Goal: Information Seeking & Learning: Learn about a topic

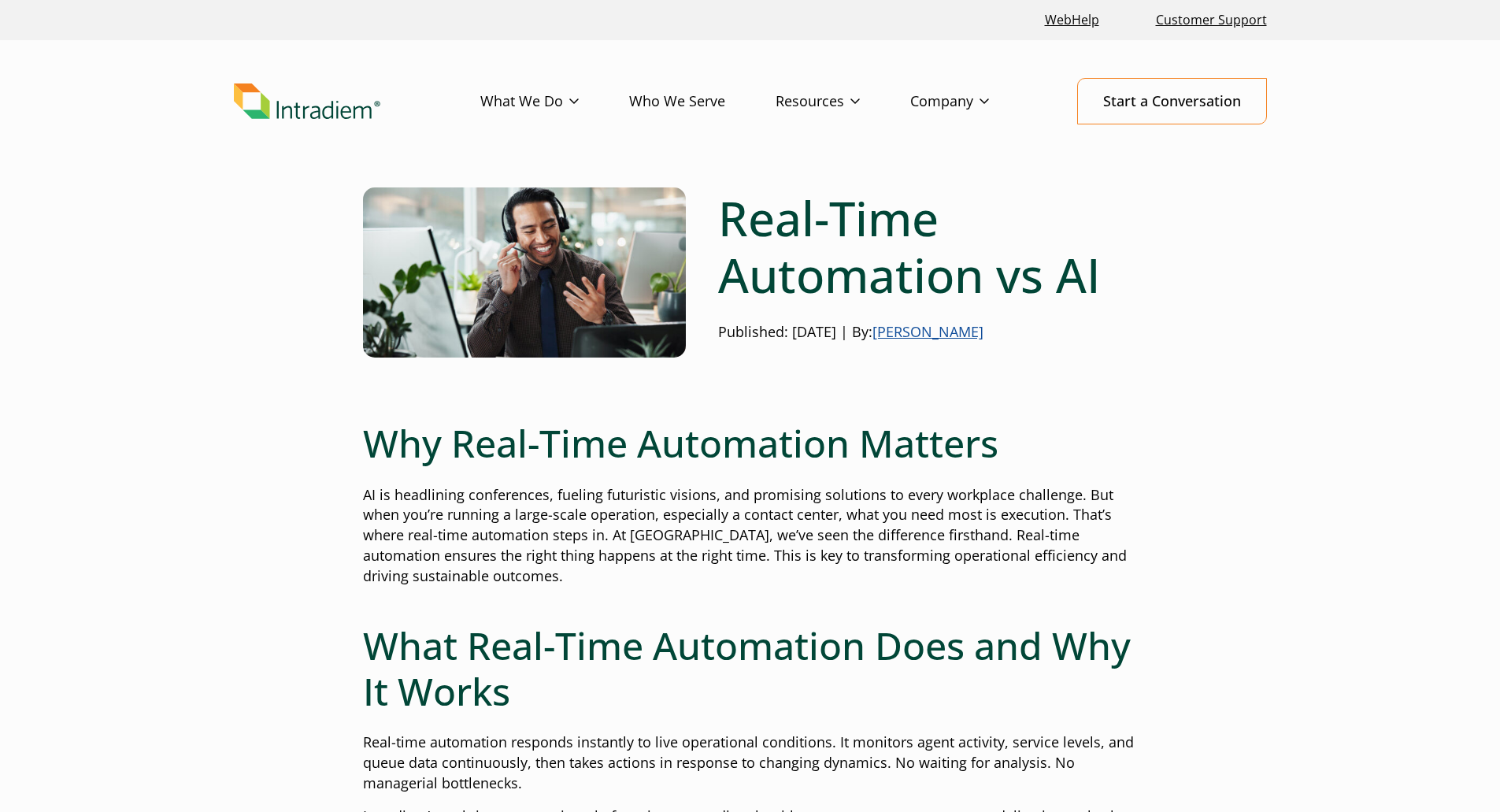
drag, startPoint x: 985, startPoint y: 504, endPoint x: 1005, endPoint y: 259, distance: 245.8
click at [691, 101] on link "Who We Serve" at bounding box center [702, 101] width 147 height 46
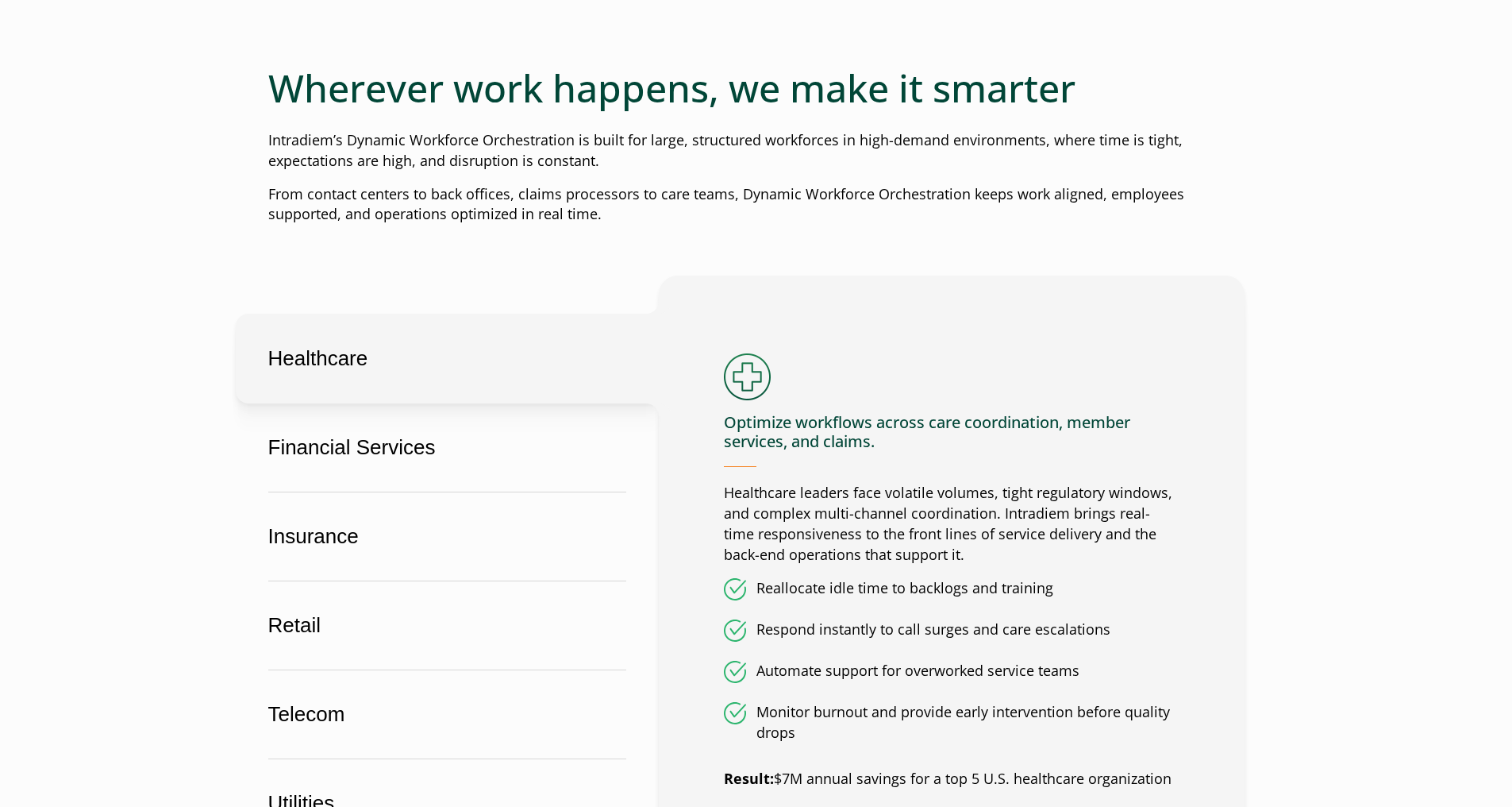
scroll to position [794, 0]
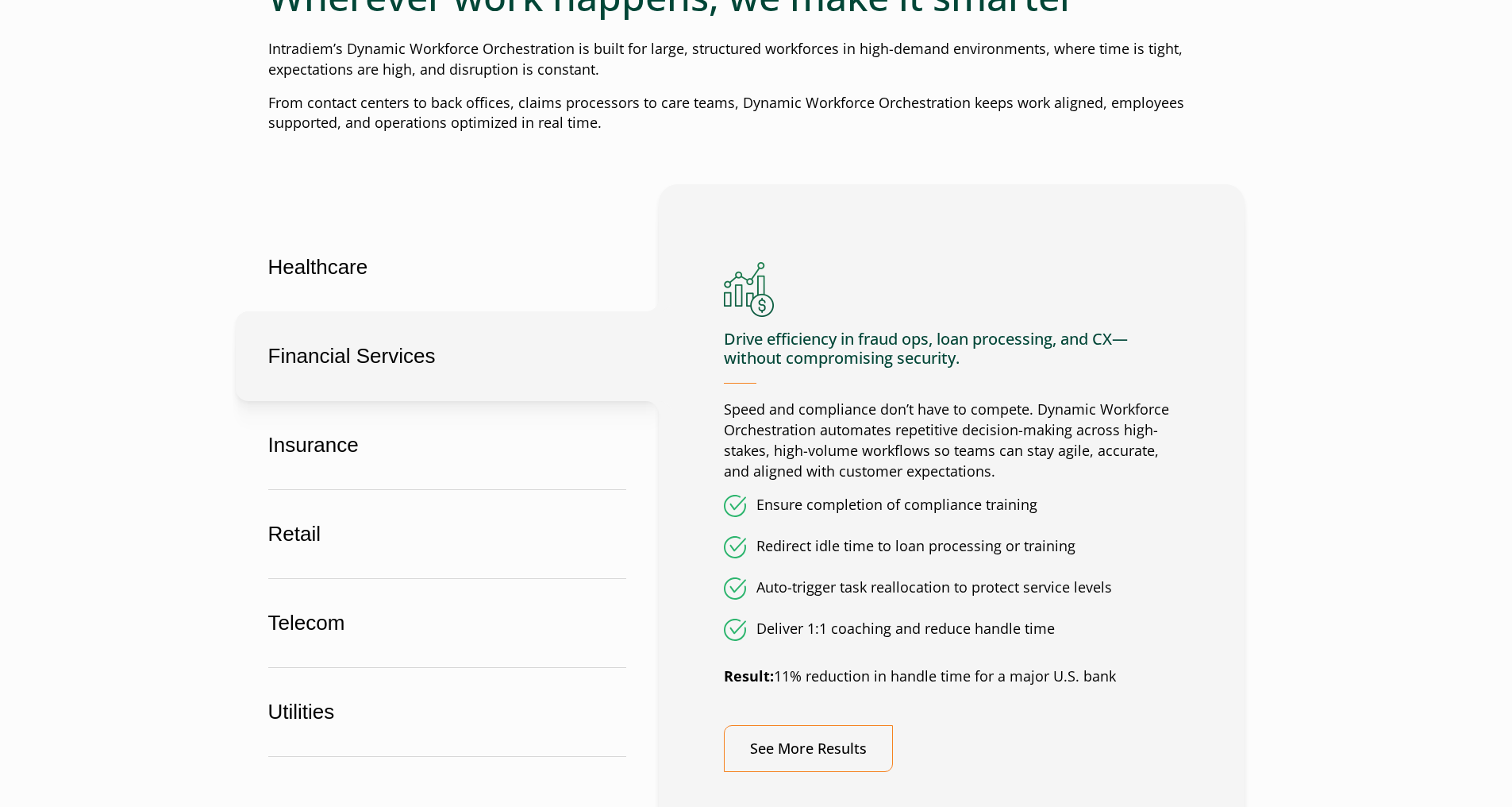
click at [470, 372] on button "Financial Services" at bounding box center [447, 356] width 423 height 90
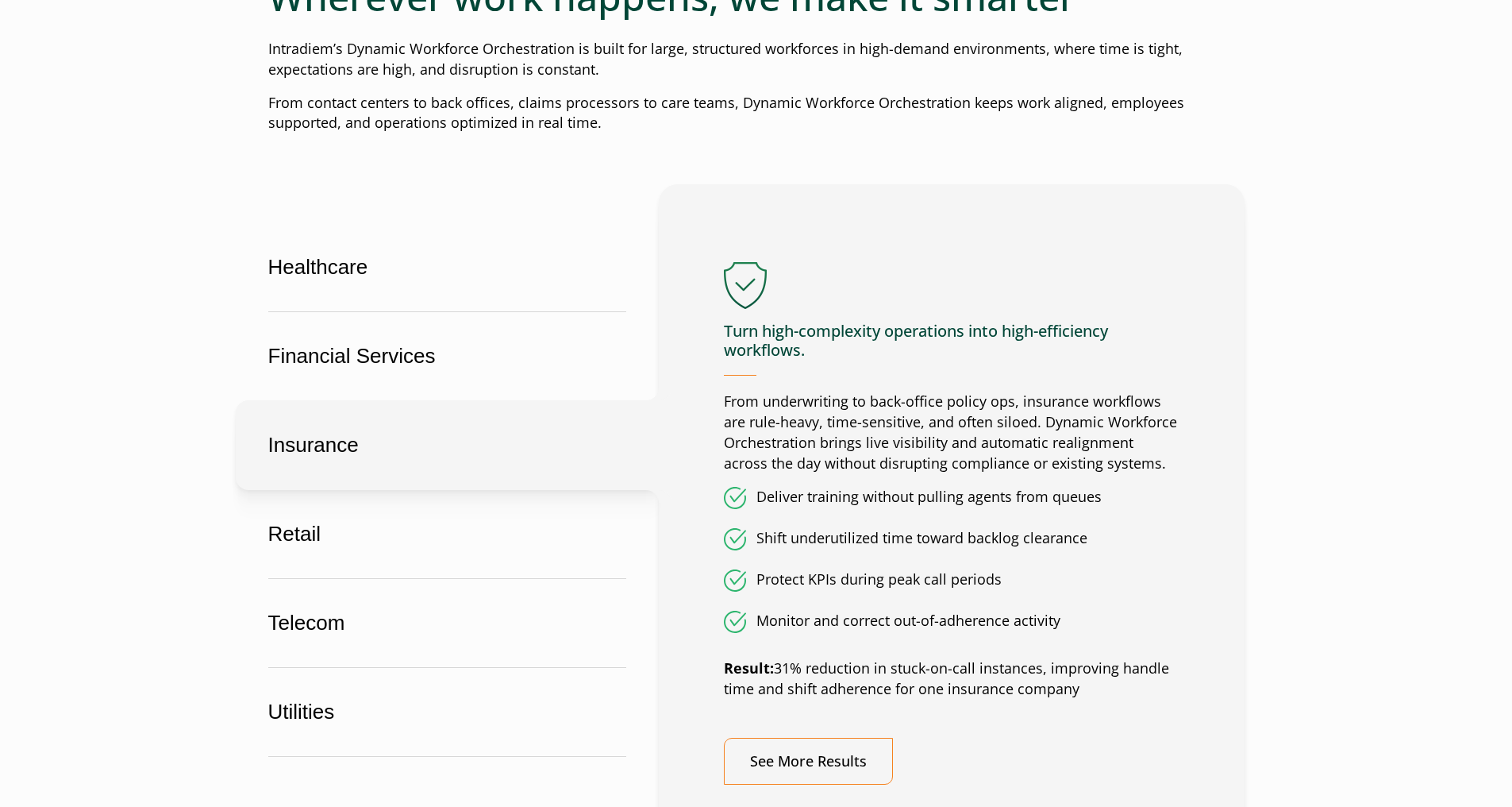
click at [438, 465] on button "Insurance" at bounding box center [447, 445] width 423 height 90
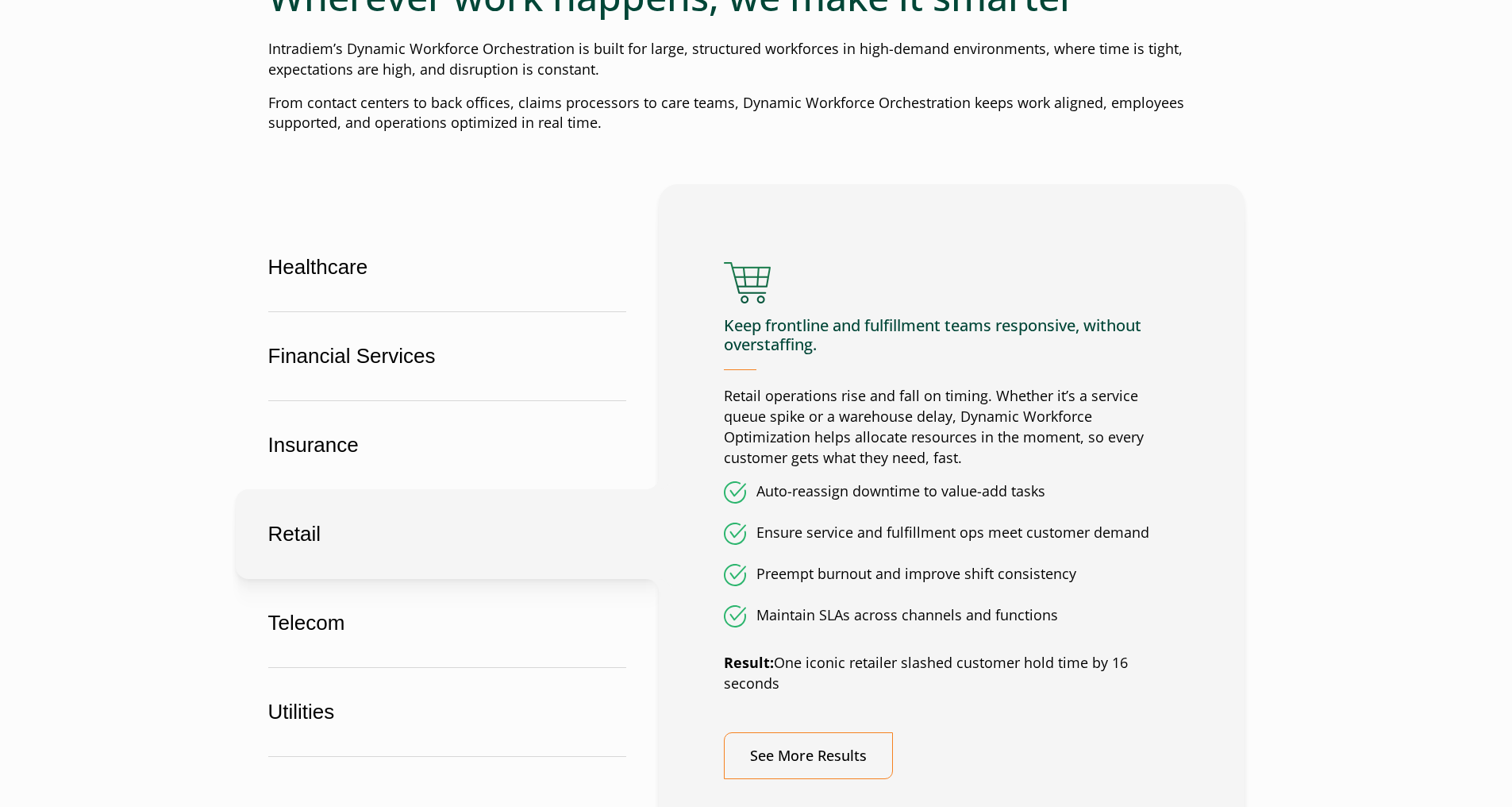
click at [453, 564] on button "Retail" at bounding box center [447, 534] width 423 height 90
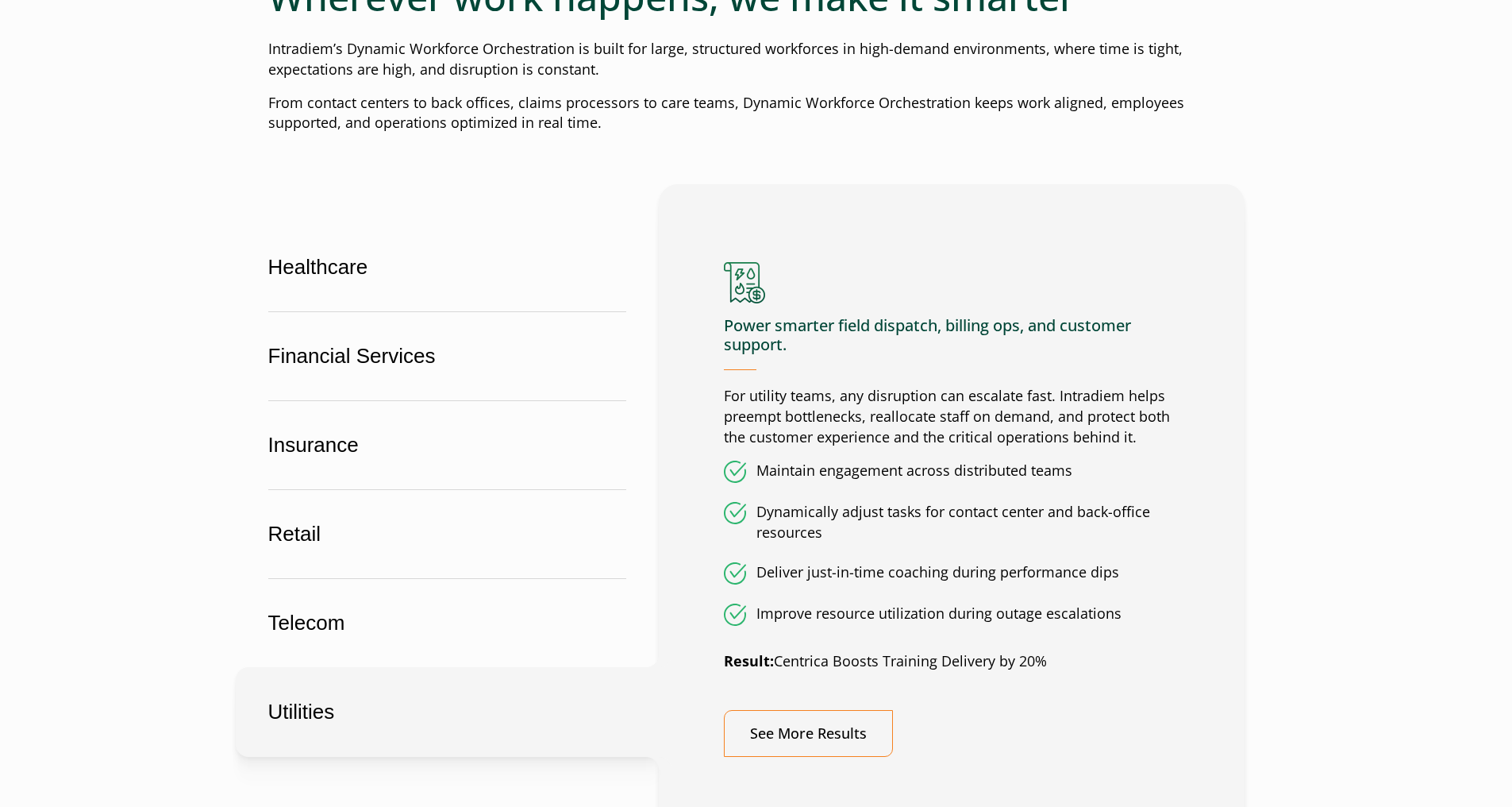
click at [450, 709] on button "Utilities" at bounding box center [447, 712] width 423 height 90
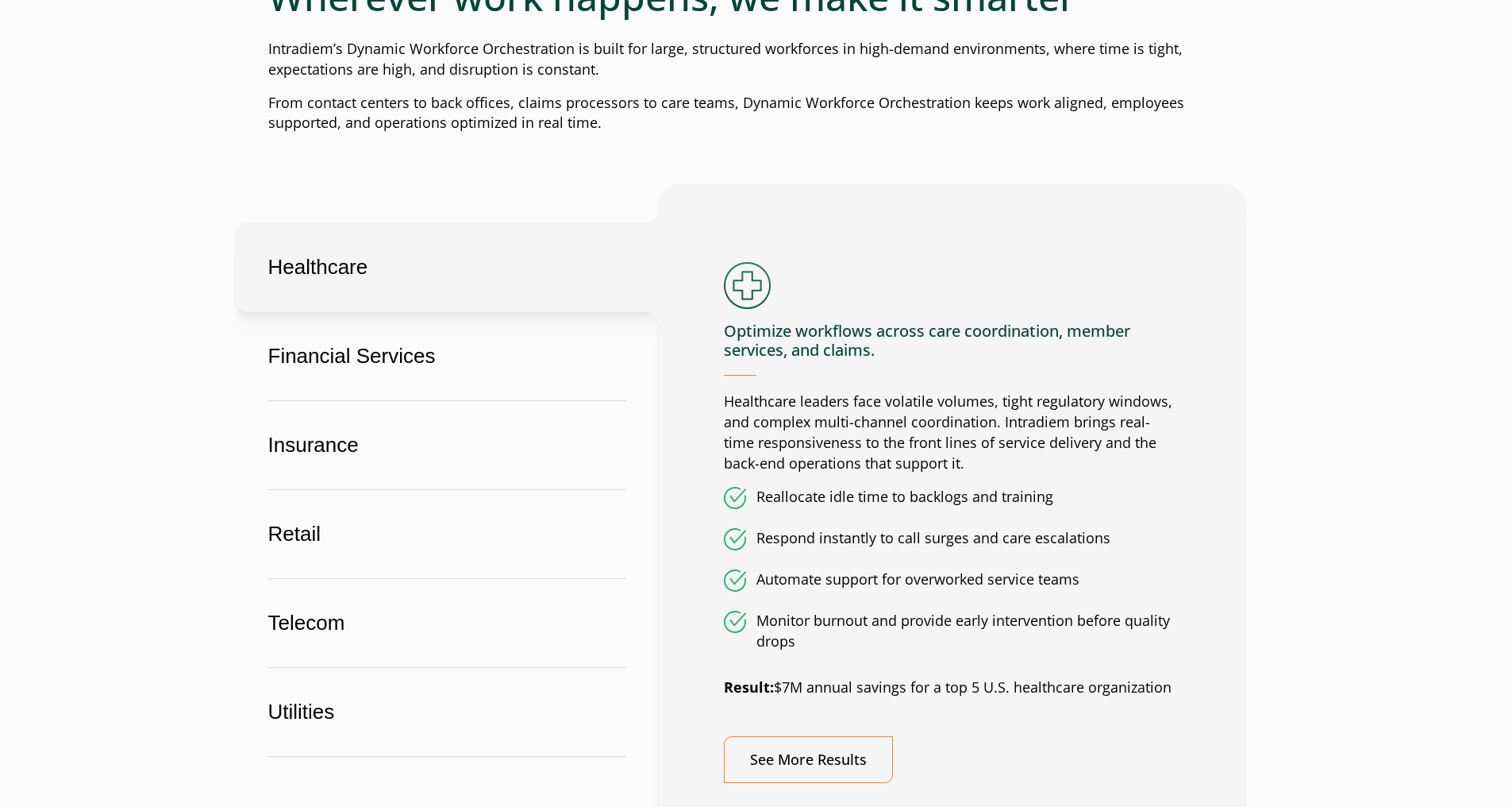
click at [557, 265] on button "Healthcare" at bounding box center [447, 267] width 423 height 90
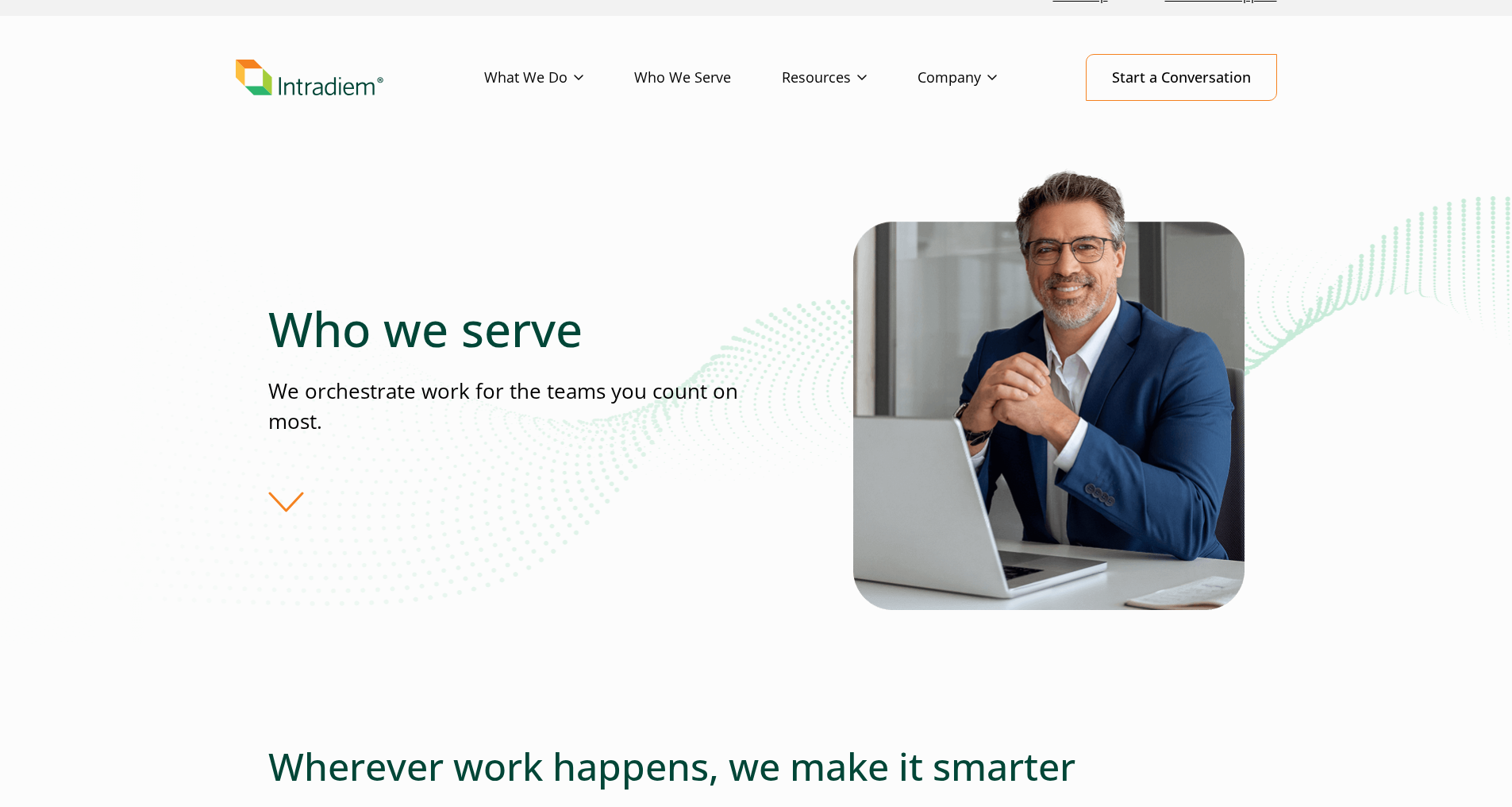
scroll to position [0, 0]
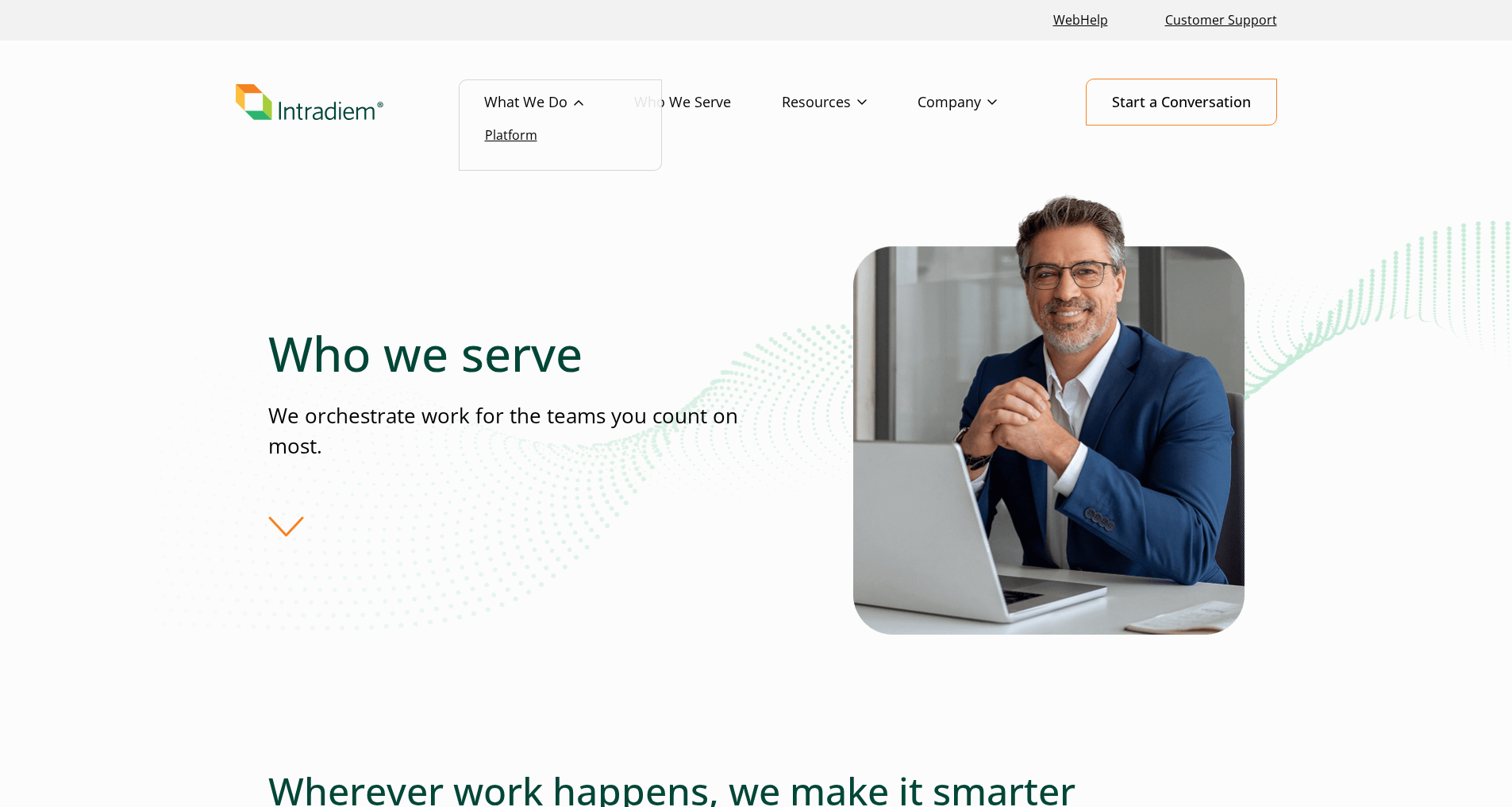
click at [529, 125] on li "What We Do Platform" at bounding box center [559, 102] width 150 height 46
click at [528, 137] on link "Platform" at bounding box center [511, 134] width 52 height 18
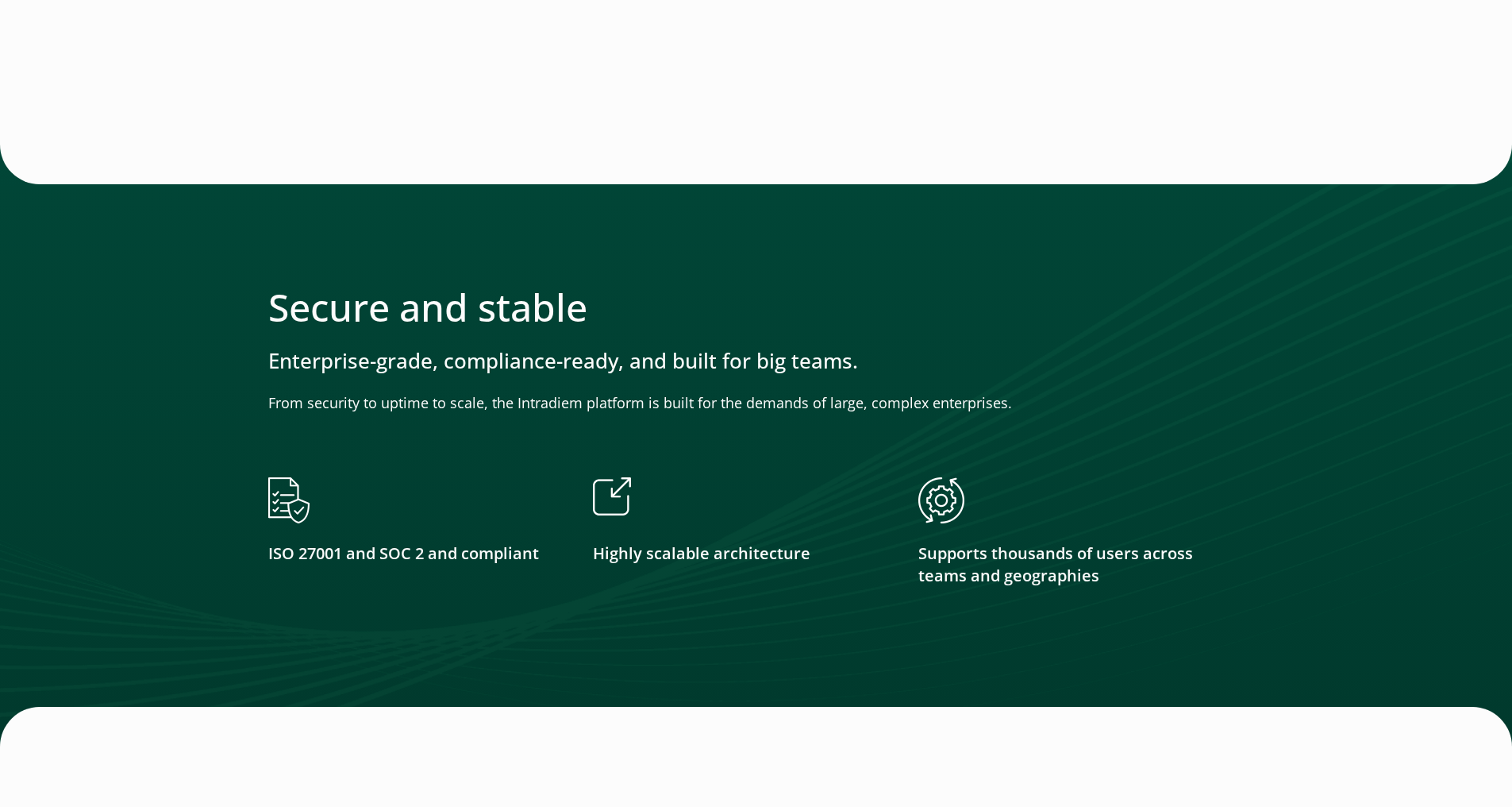
scroll to position [782, 7]
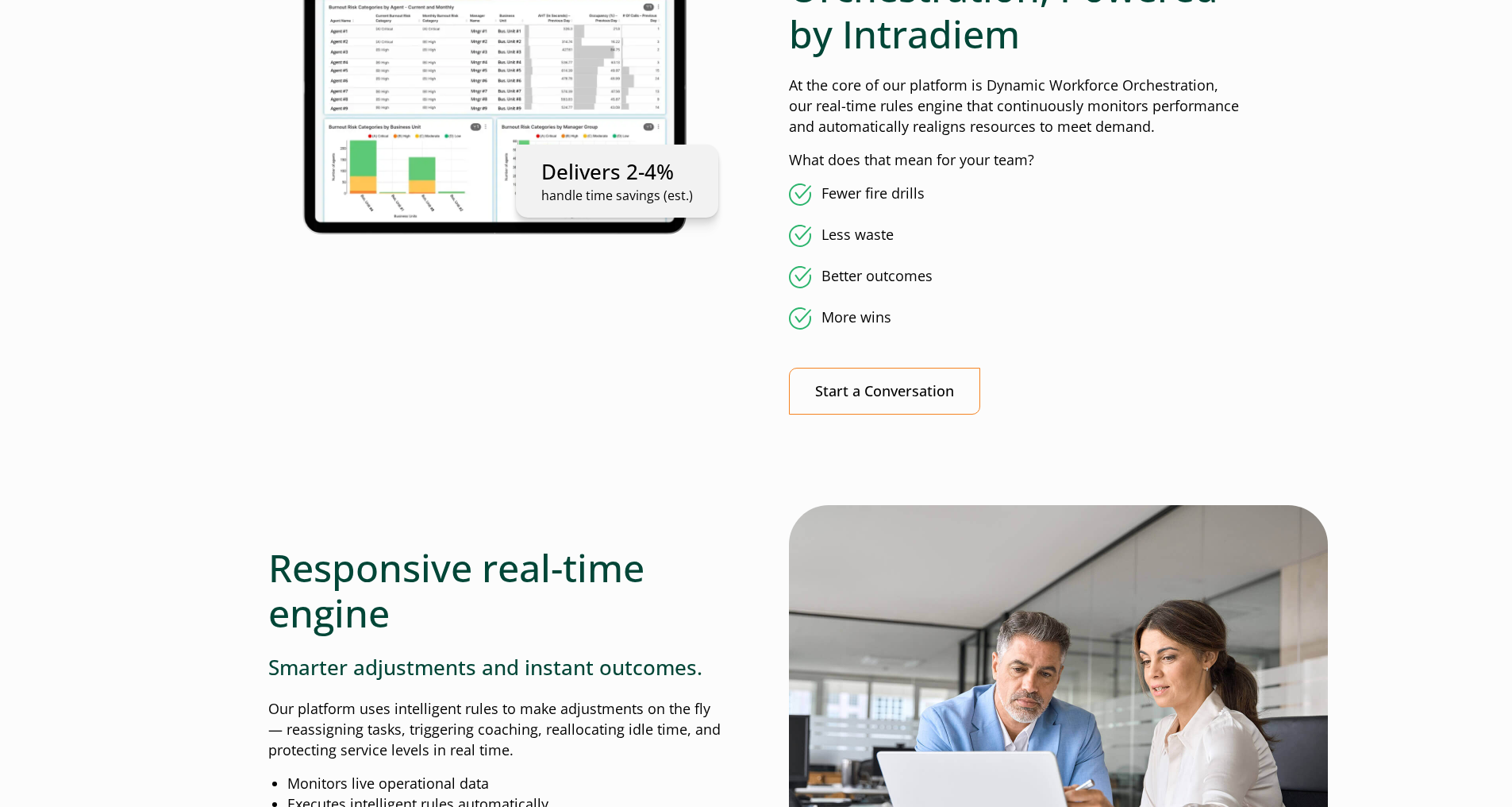
drag, startPoint x: 740, startPoint y: 324, endPoint x: 804, endPoint y: 41, distance: 290.1
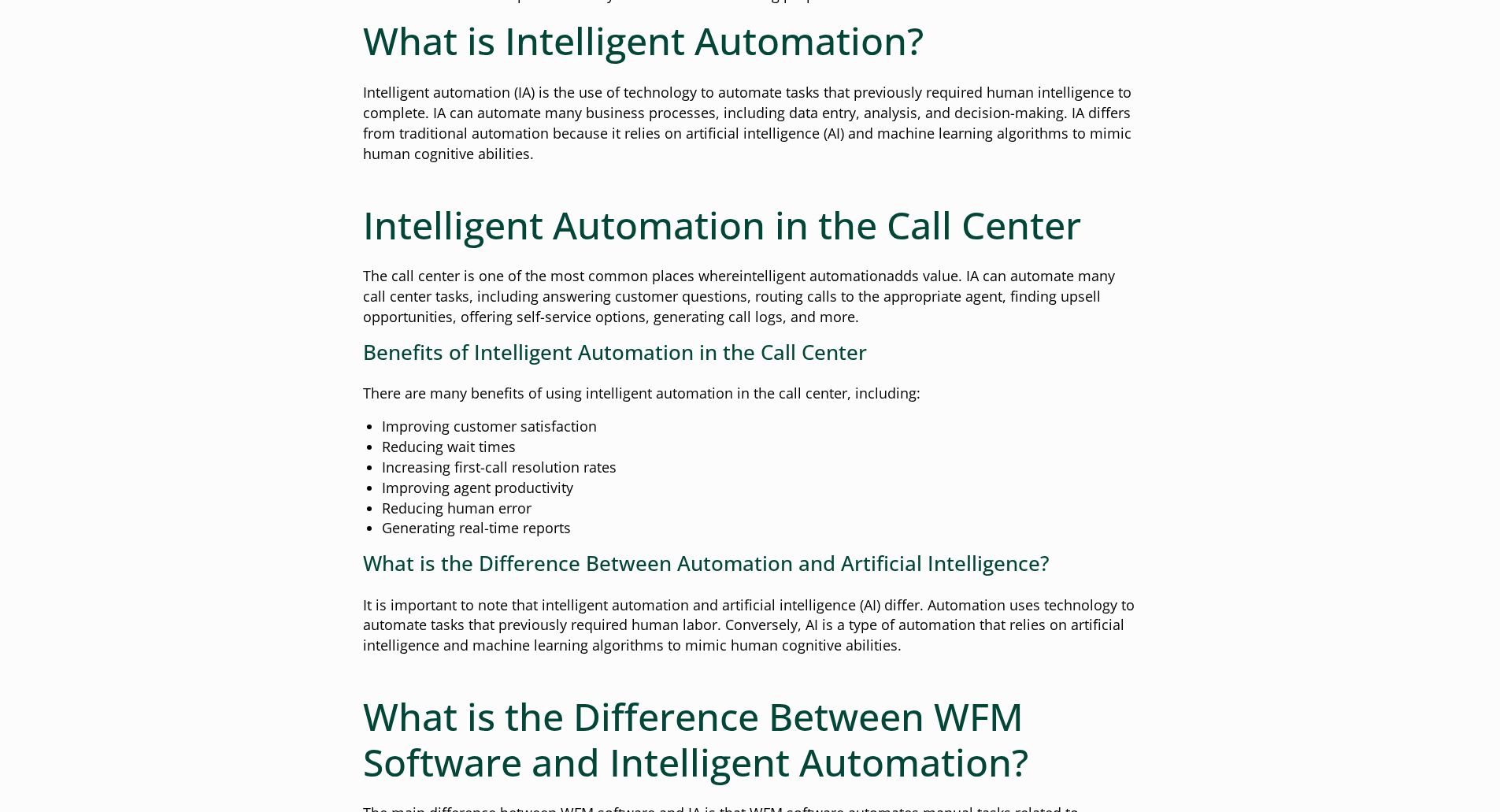
scroll to position [1182, 0]
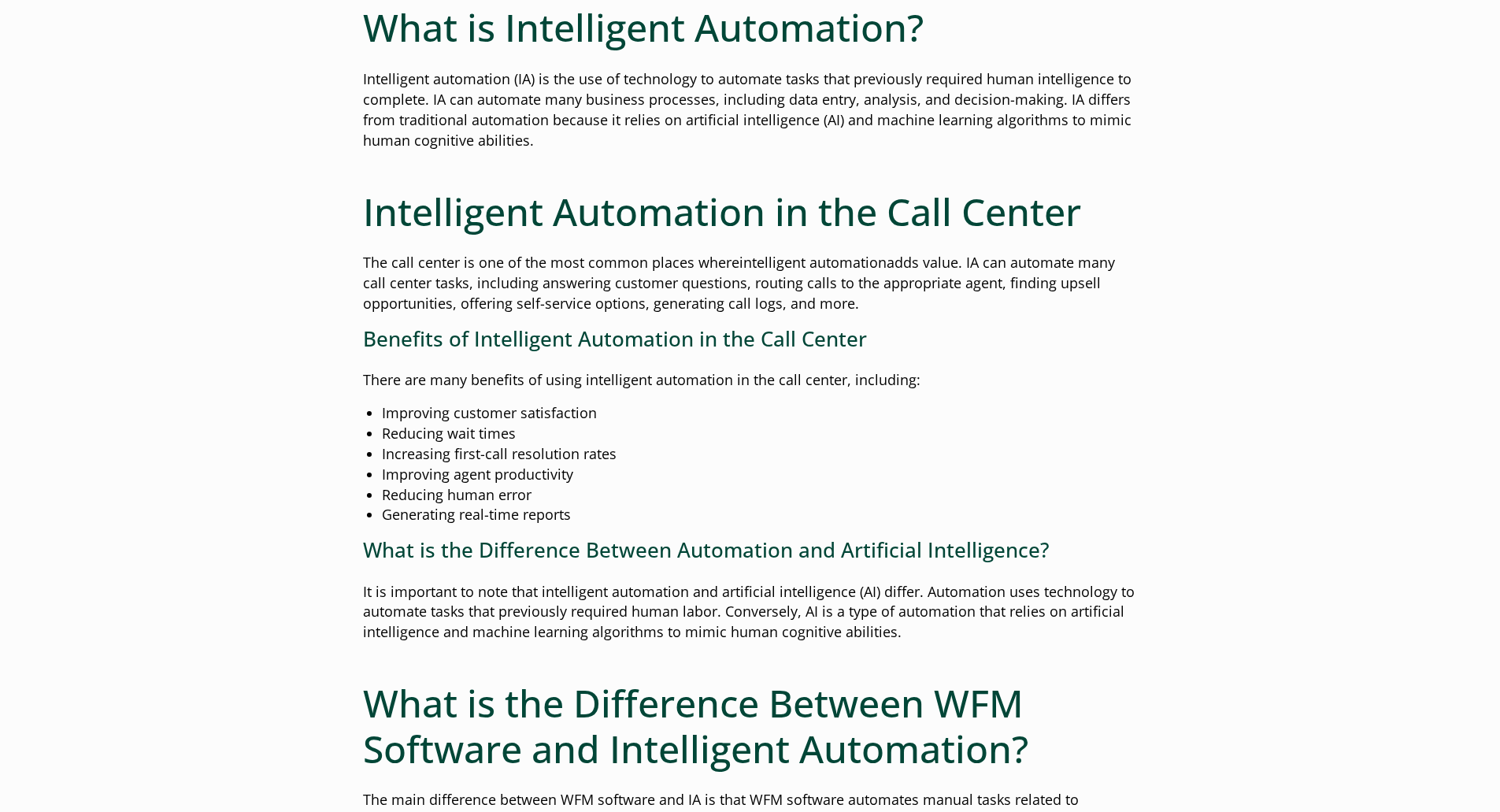
click at [559, 591] on span "It is important to note that intelligent automation and artificial intelligence…" at bounding box center [748, 612] width 772 height 59
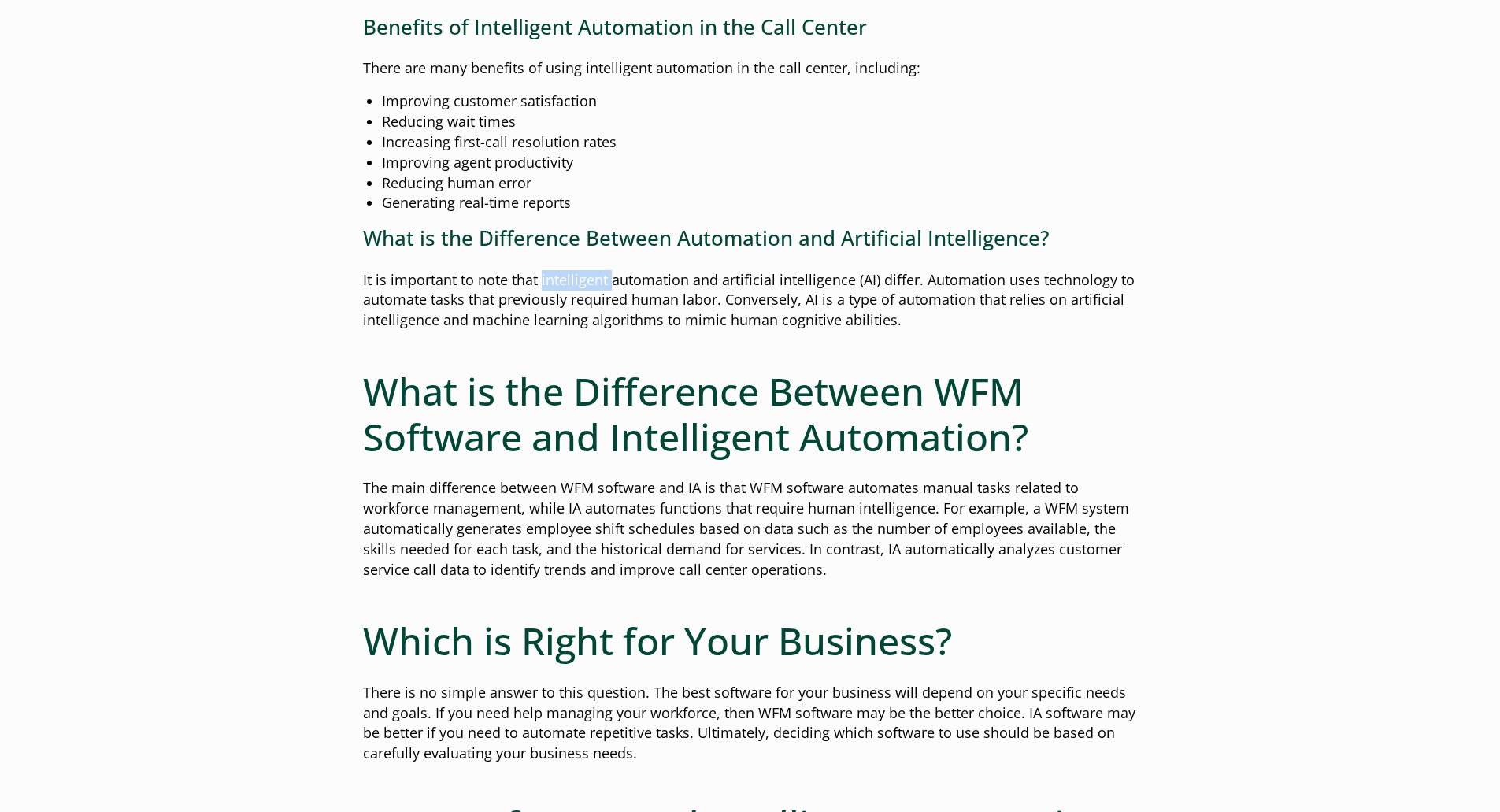
scroll to position [1497, 0]
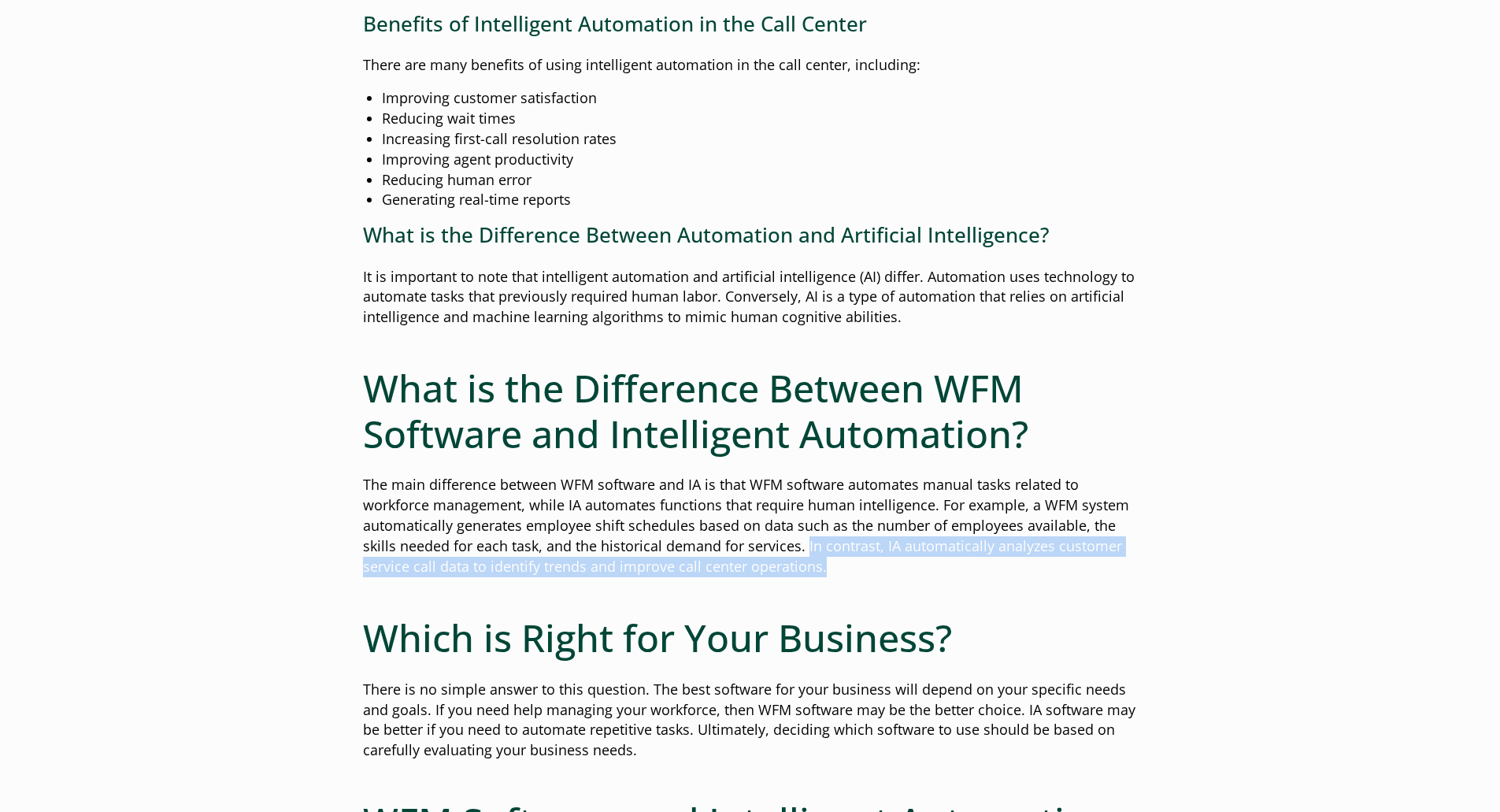
drag, startPoint x: 857, startPoint y: 569, endPoint x: 804, endPoint y: 550, distance: 56.3
click at [804, 550] on p "The main difference between WFM software and IA is that WFM software automates …" at bounding box center [750, 526] width 775 height 102
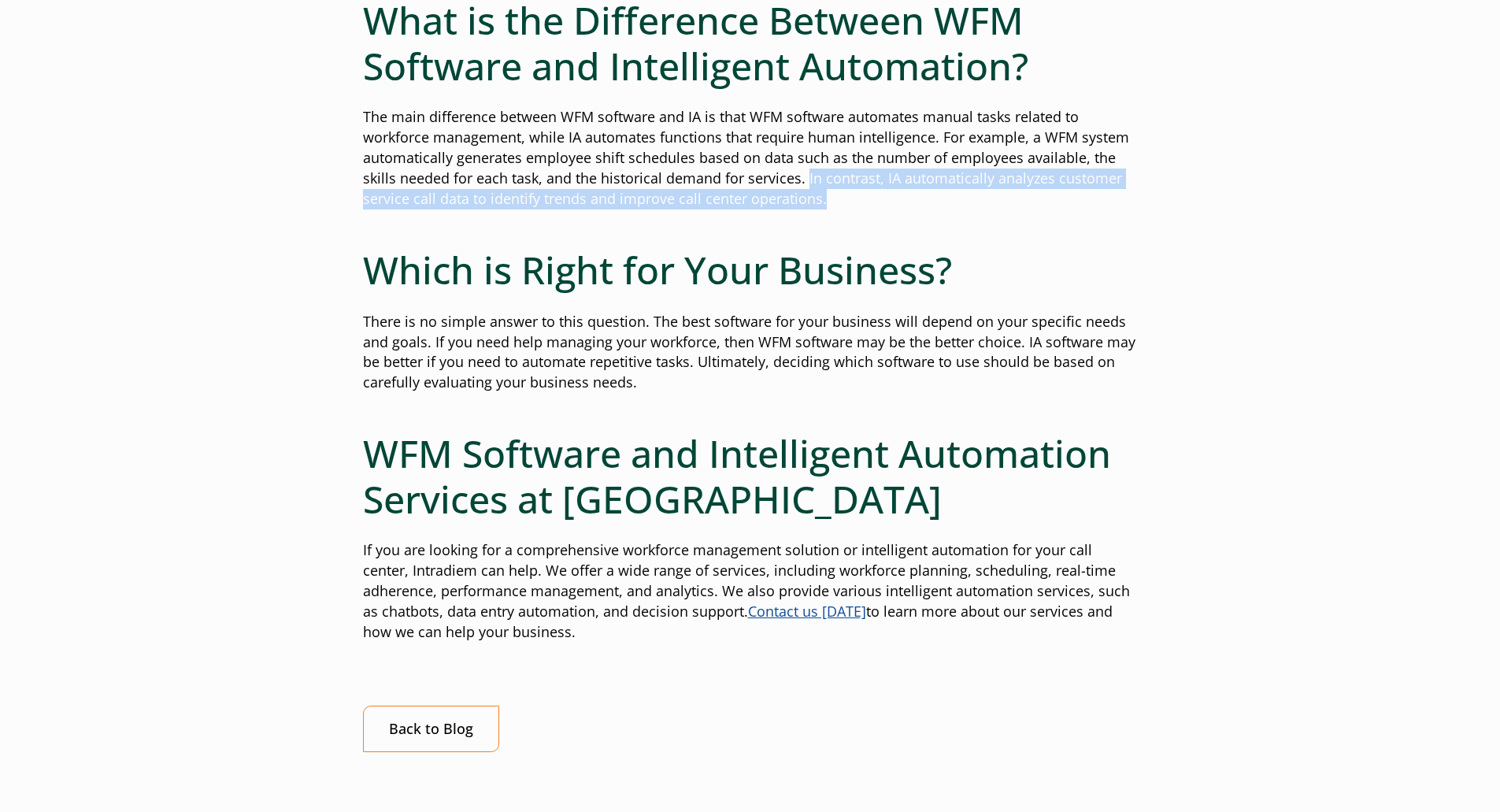
scroll to position [1890, 0]
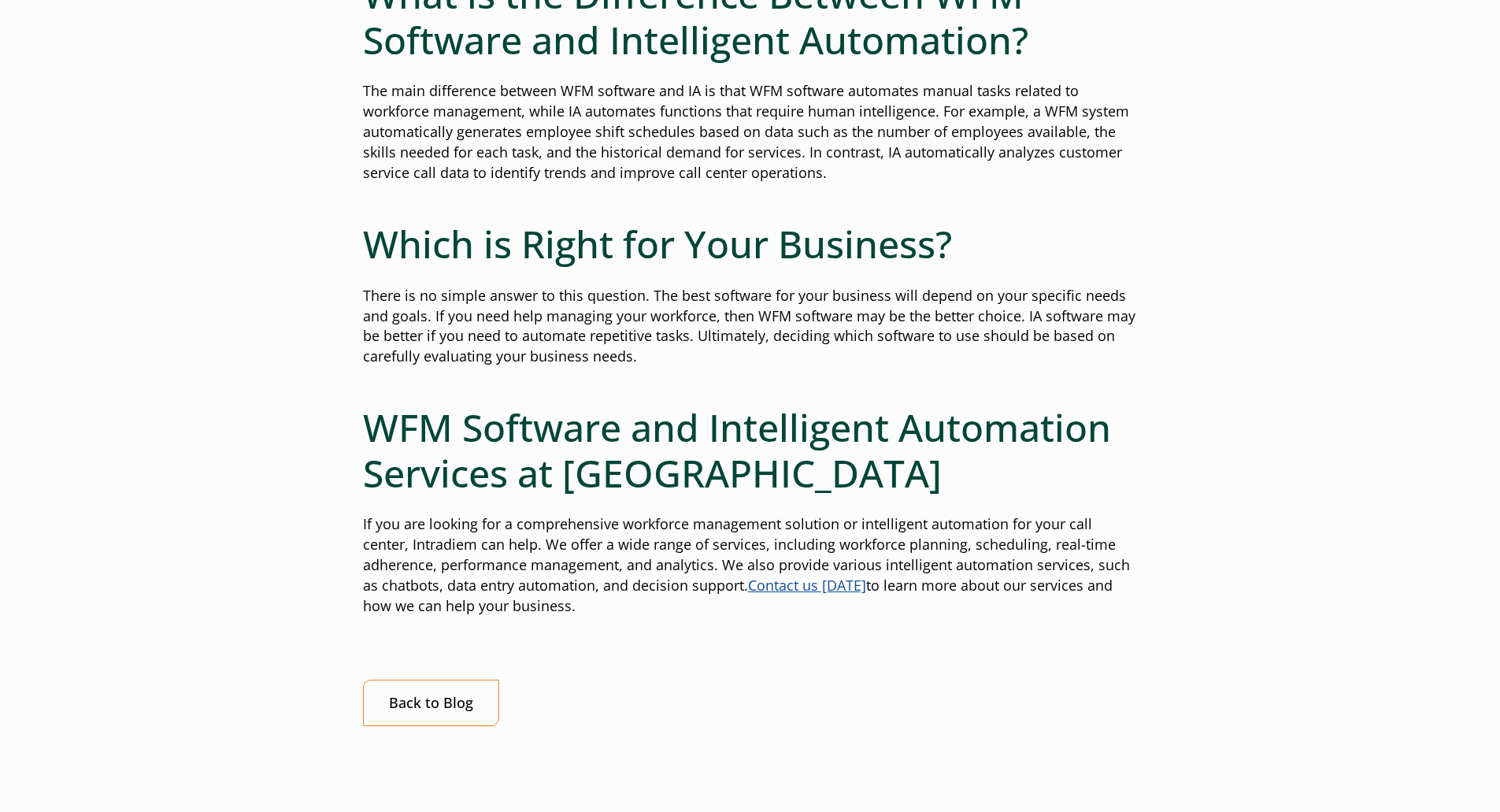
drag, startPoint x: 1209, startPoint y: 108, endPoint x: 1224, endPoint y: 121, distance: 19.8
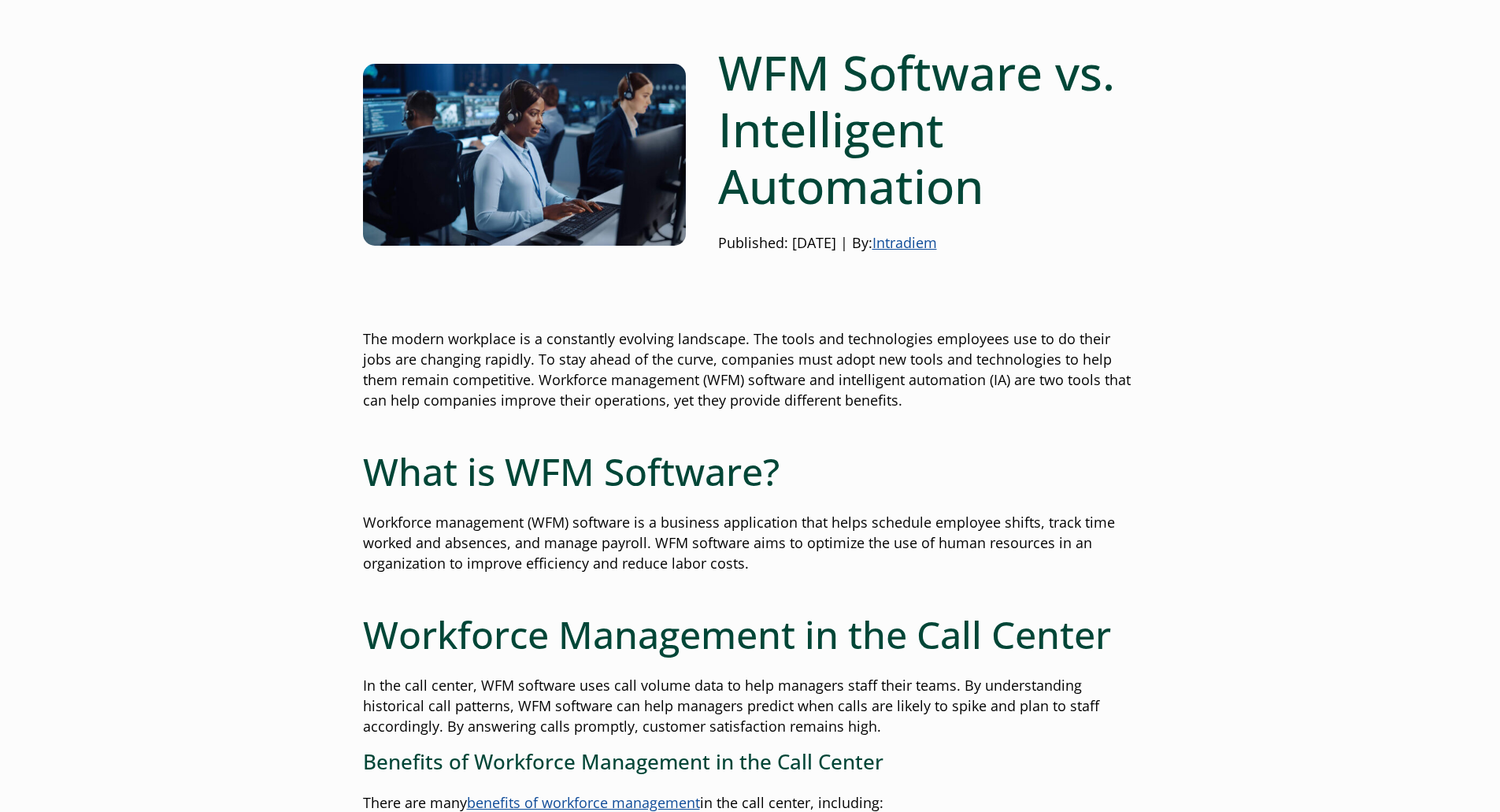
scroll to position [0, 0]
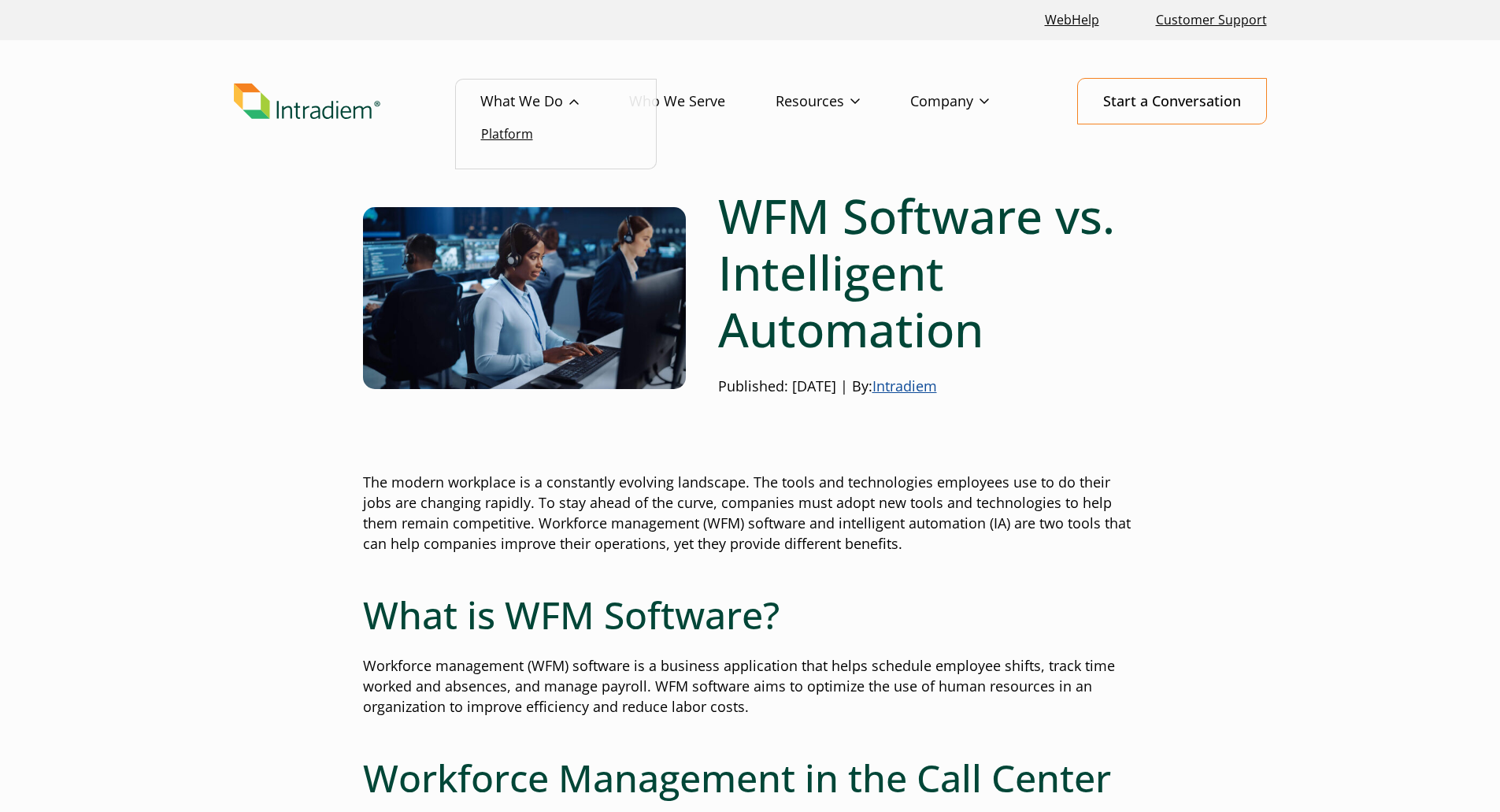
click at [513, 129] on link "Platform" at bounding box center [507, 133] width 52 height 18
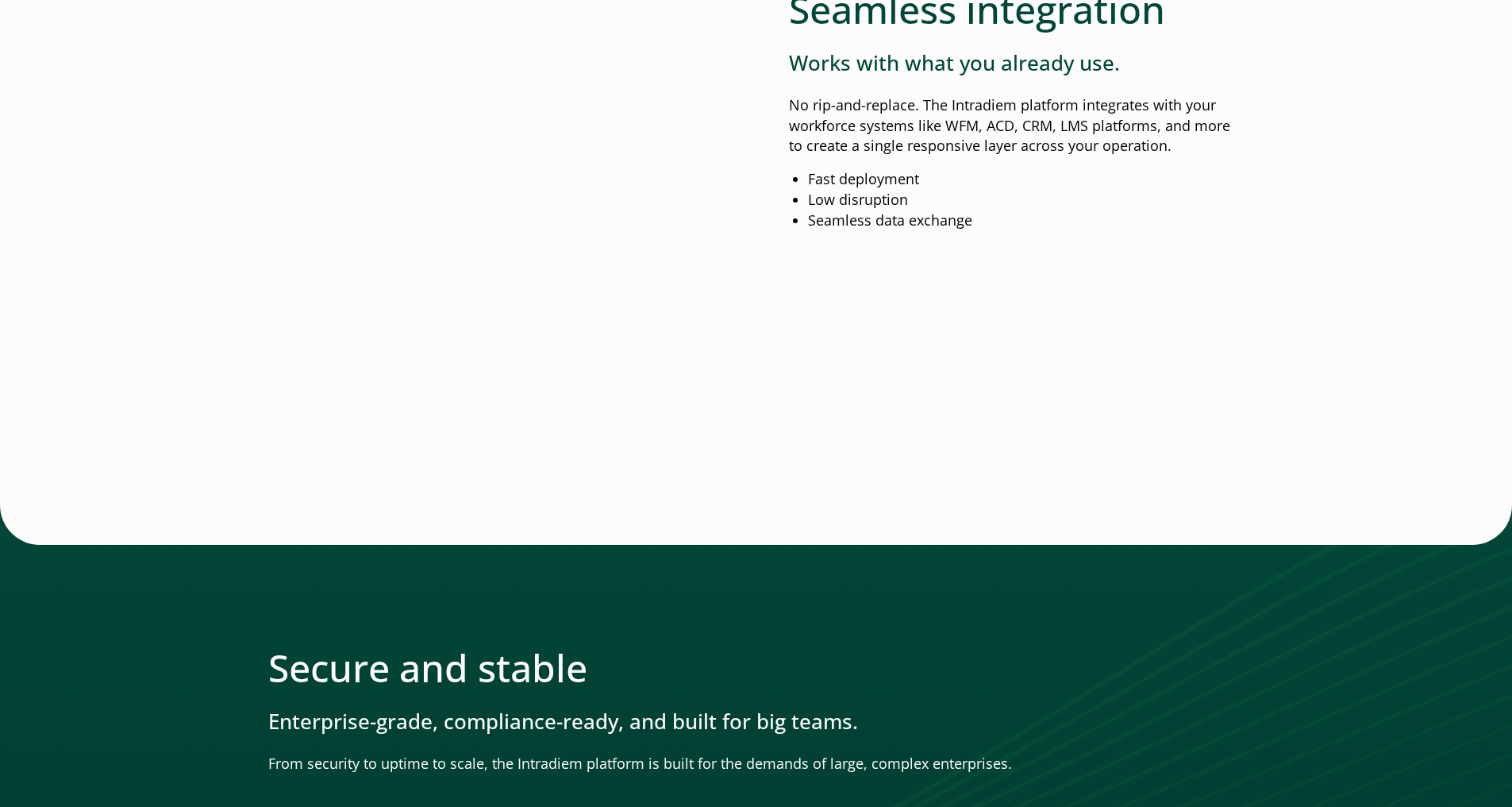
scroll to position [2145, 0]
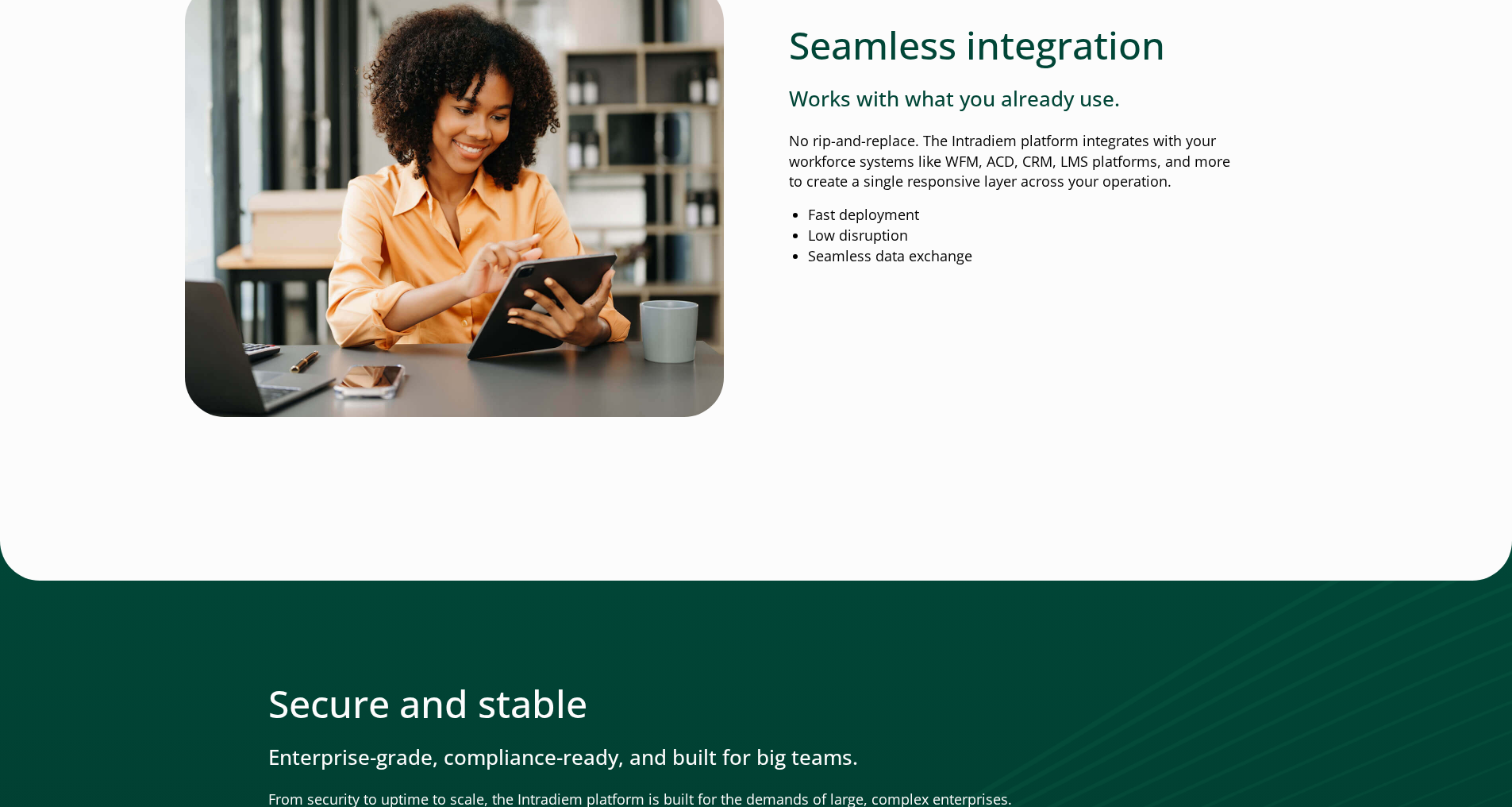
click at [996, 157] on p "No rip-and-replace. The Intradiem platform integrates with your workforce syste…" at bounding box center [1016, 161] width 455 height 62
copy p "ACD"
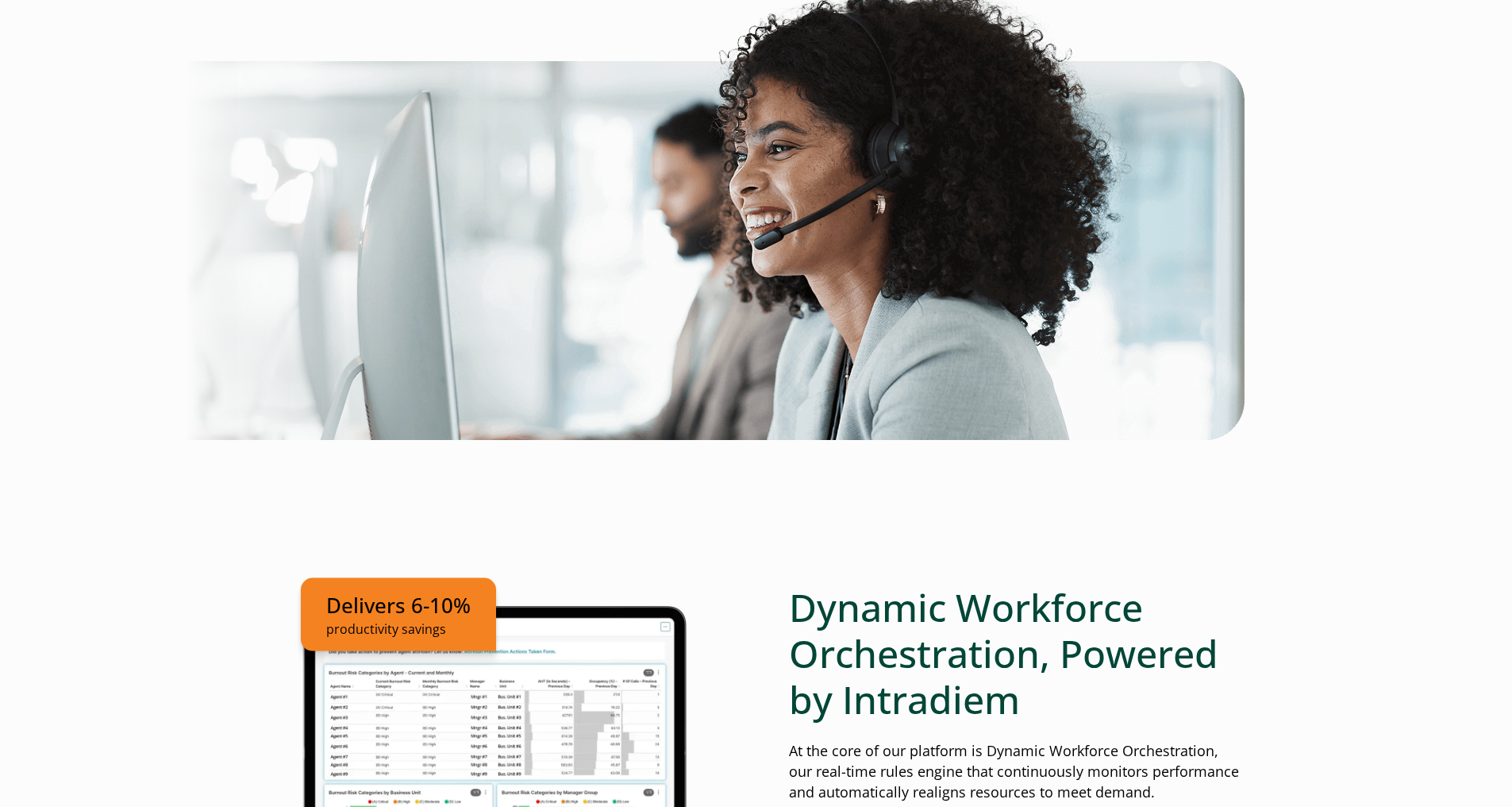
scroll to position [0, 0]
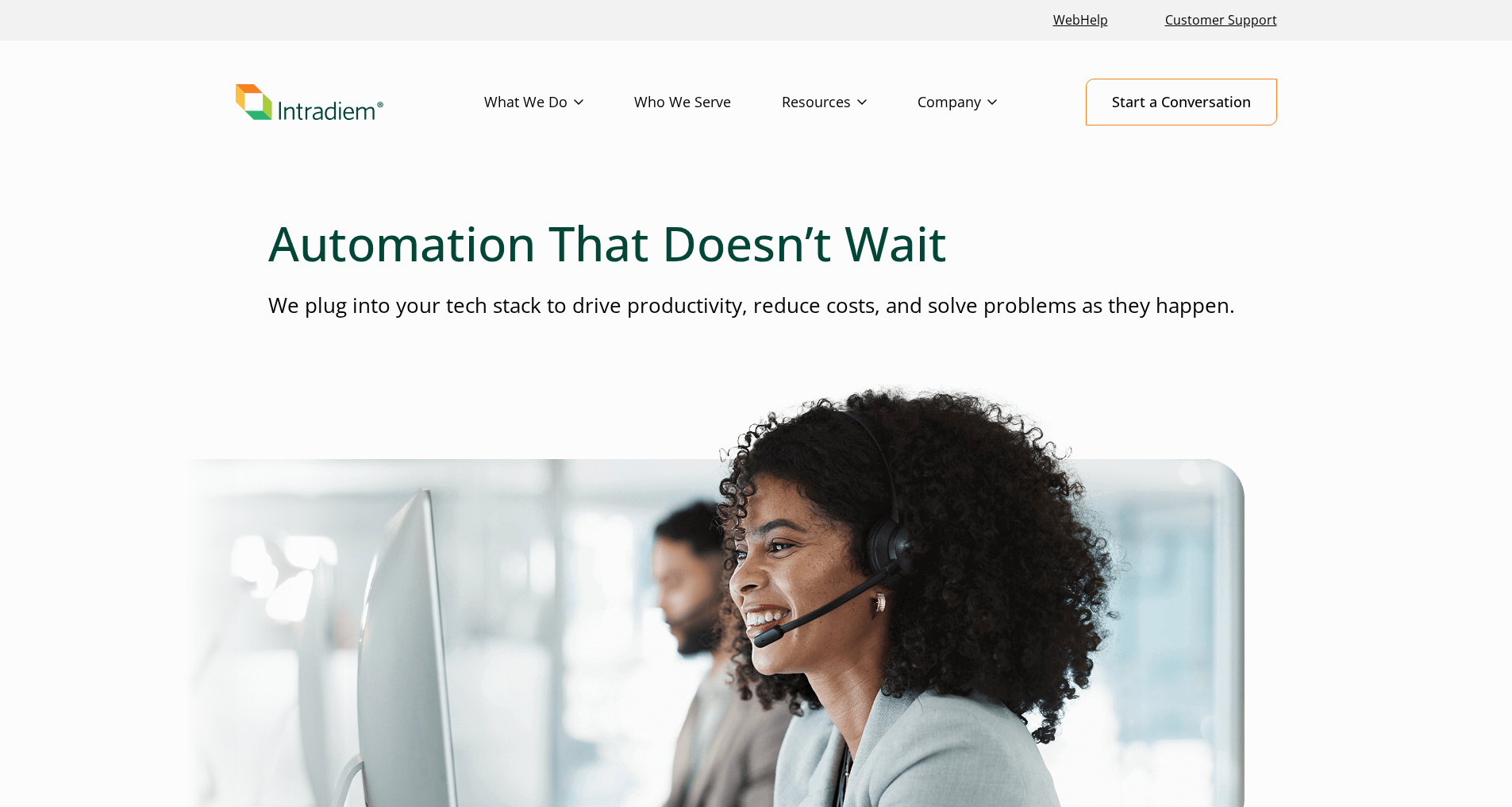
click at [329, 113] on img "Link to homepage of Intradiem" at bounding box center [309, 102] width 148 height 36
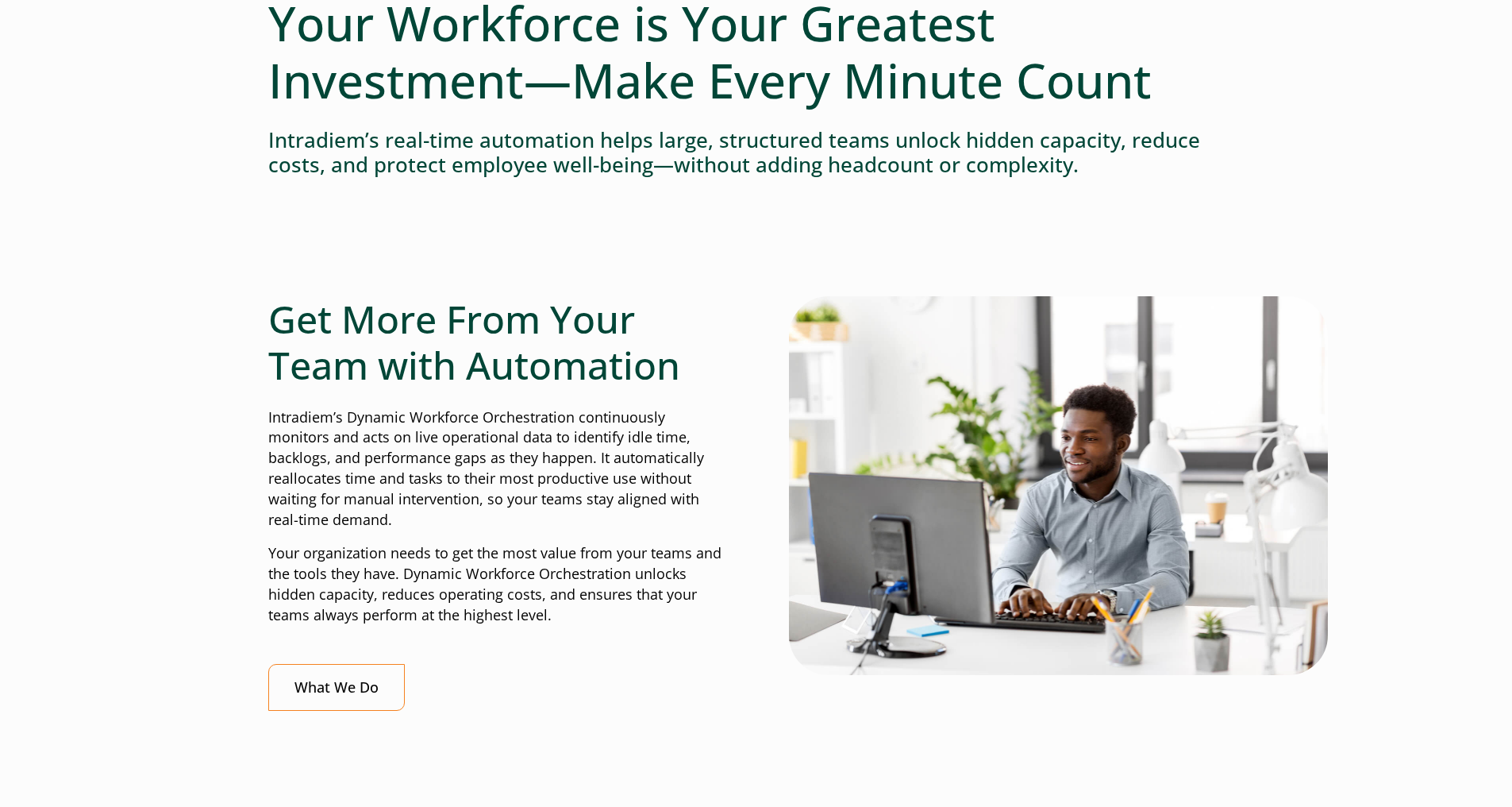
scroll to position [318, 0]
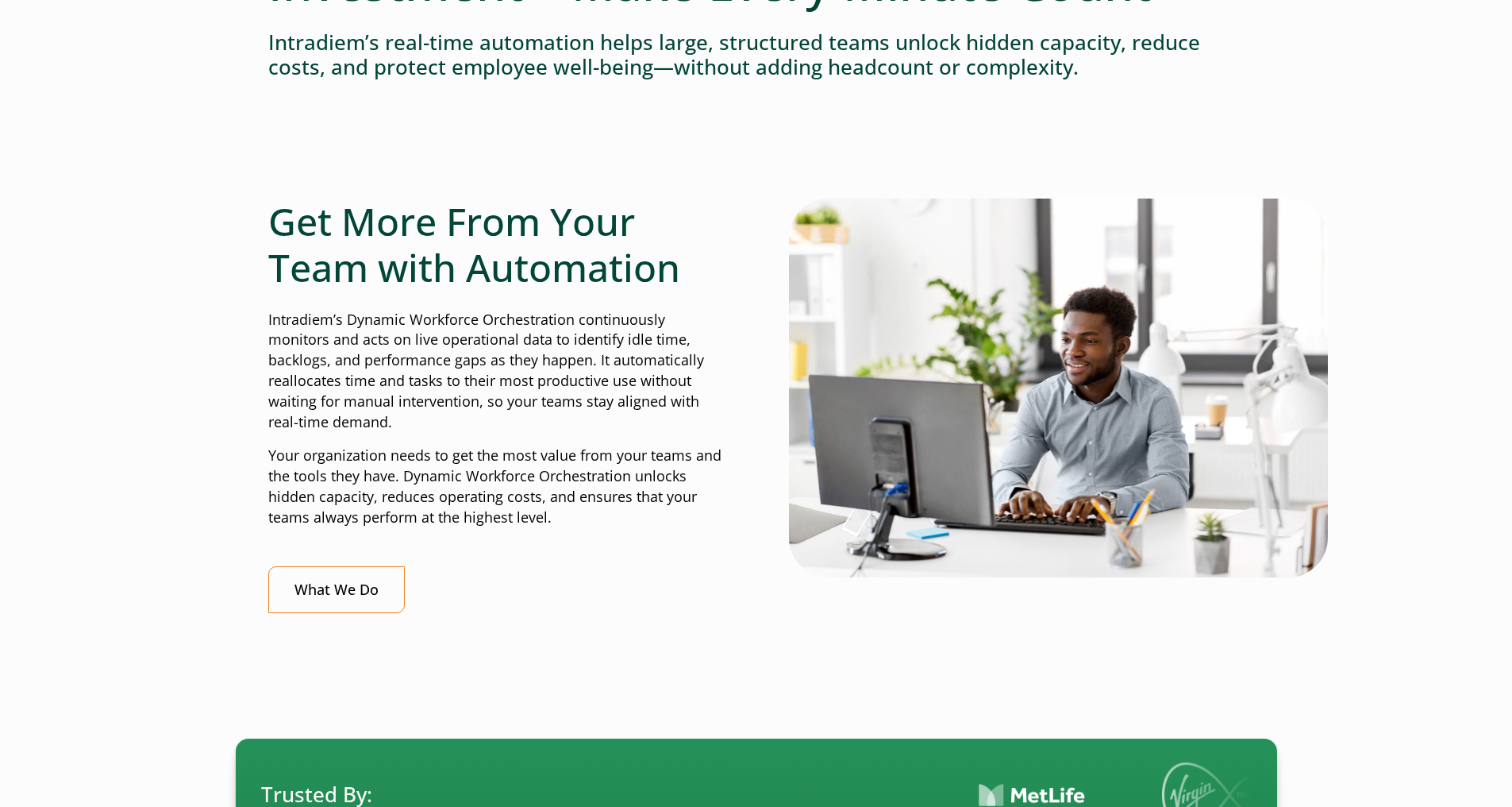
click at [567, 320] on p "Intradiem’s Dynamic Workforce Orchestration continuously monitors and acts on l…" at bounding box center [496, 372] width 455 height 123
click at [427, 311] on p "Intradiem’s Dynamic Workforce Orchestration continuously monitors and acts on l…" at bounding box center [496, 372] width 455 height 123
click at [636, 308] on div "Get More From Your Team with Automation Intradiem’s Dynamic Workforce Orchestra…" at bounding box center [496, 406] width 455 height 414
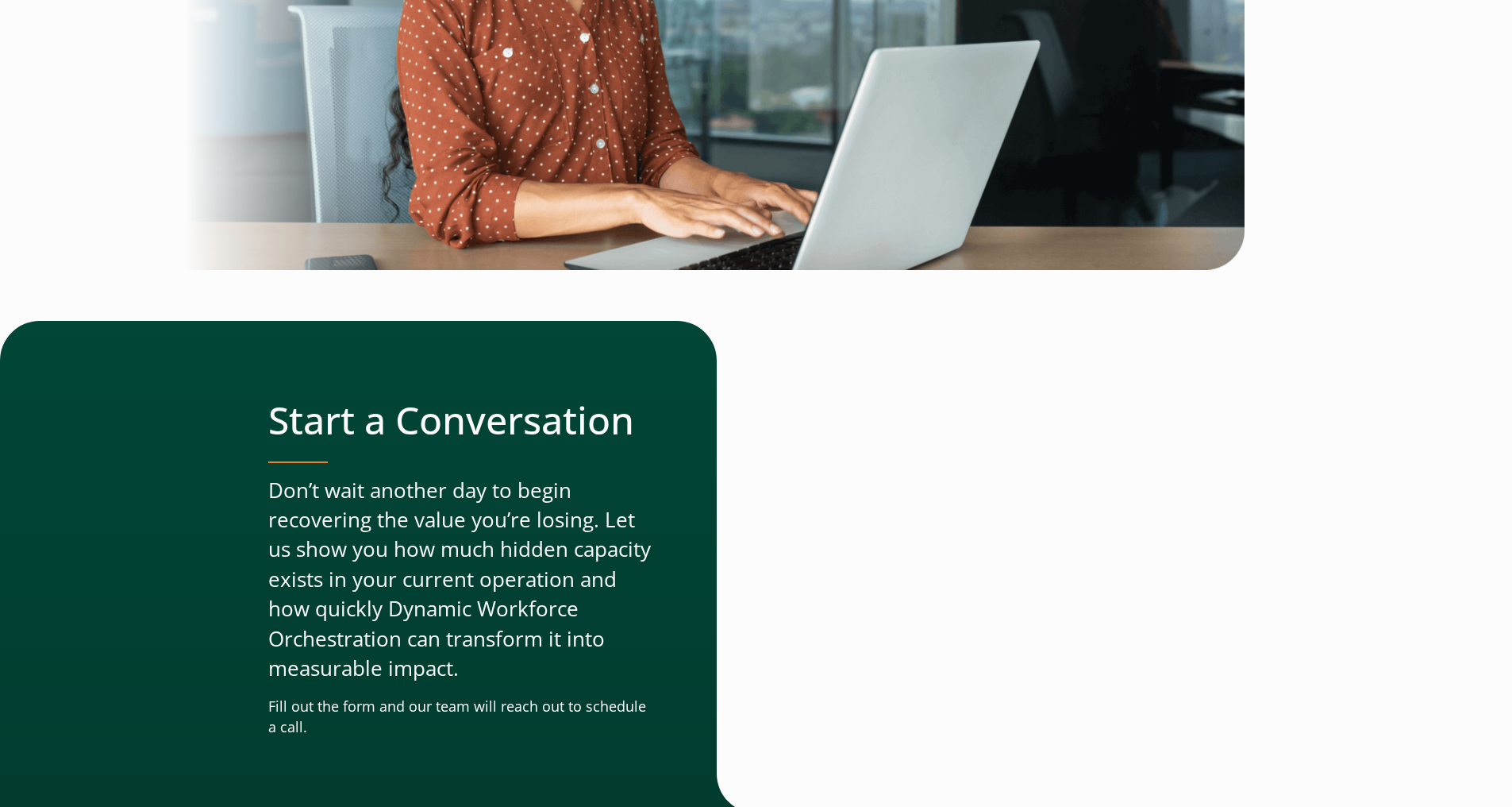
scroll to position [4289, 0]
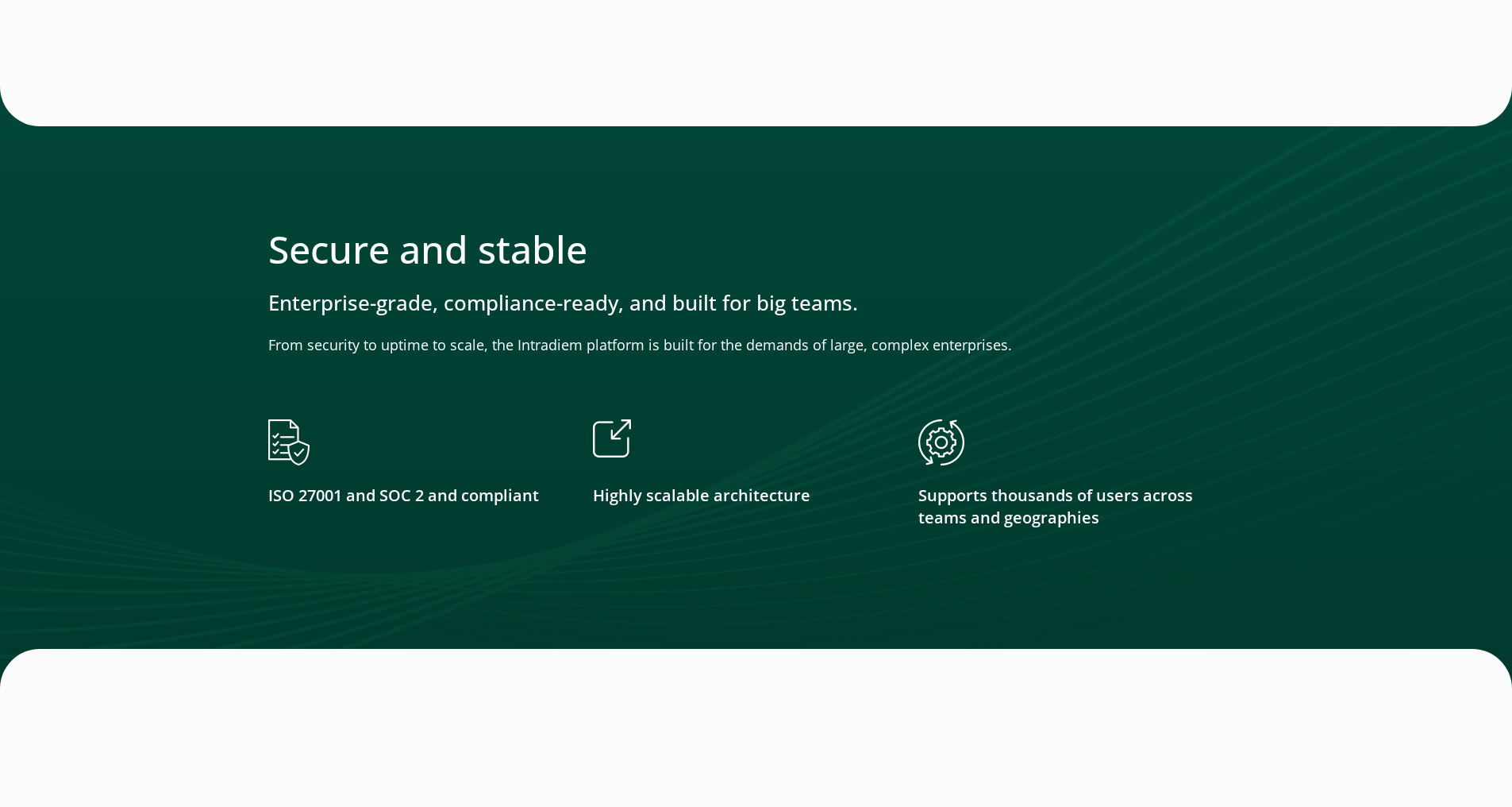
drag, startPoint x: 920, startPoint y: 345, endPoint x: 970, endPoint y: 553, distance: 213.9
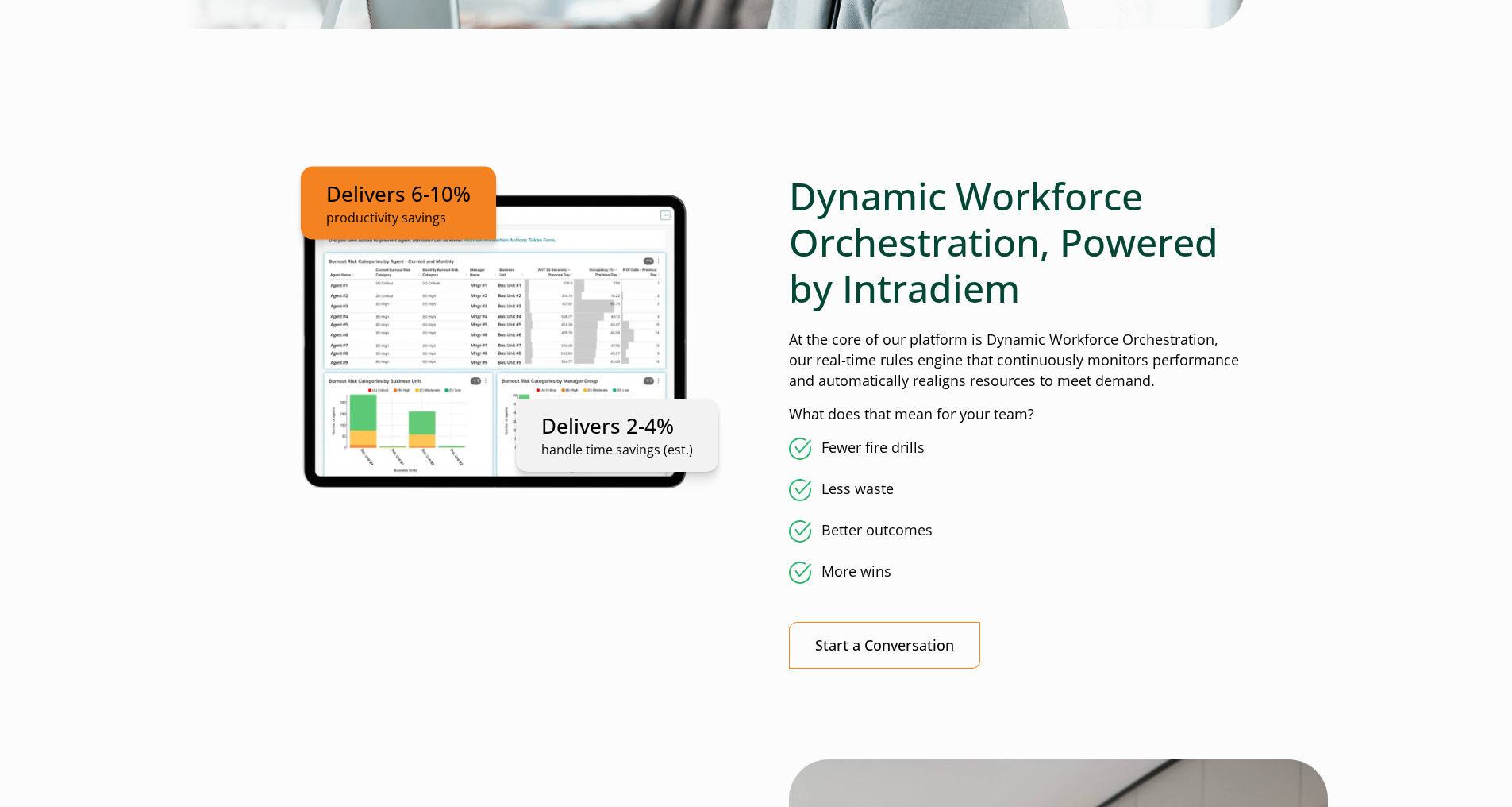
scroll to position [0, 7]
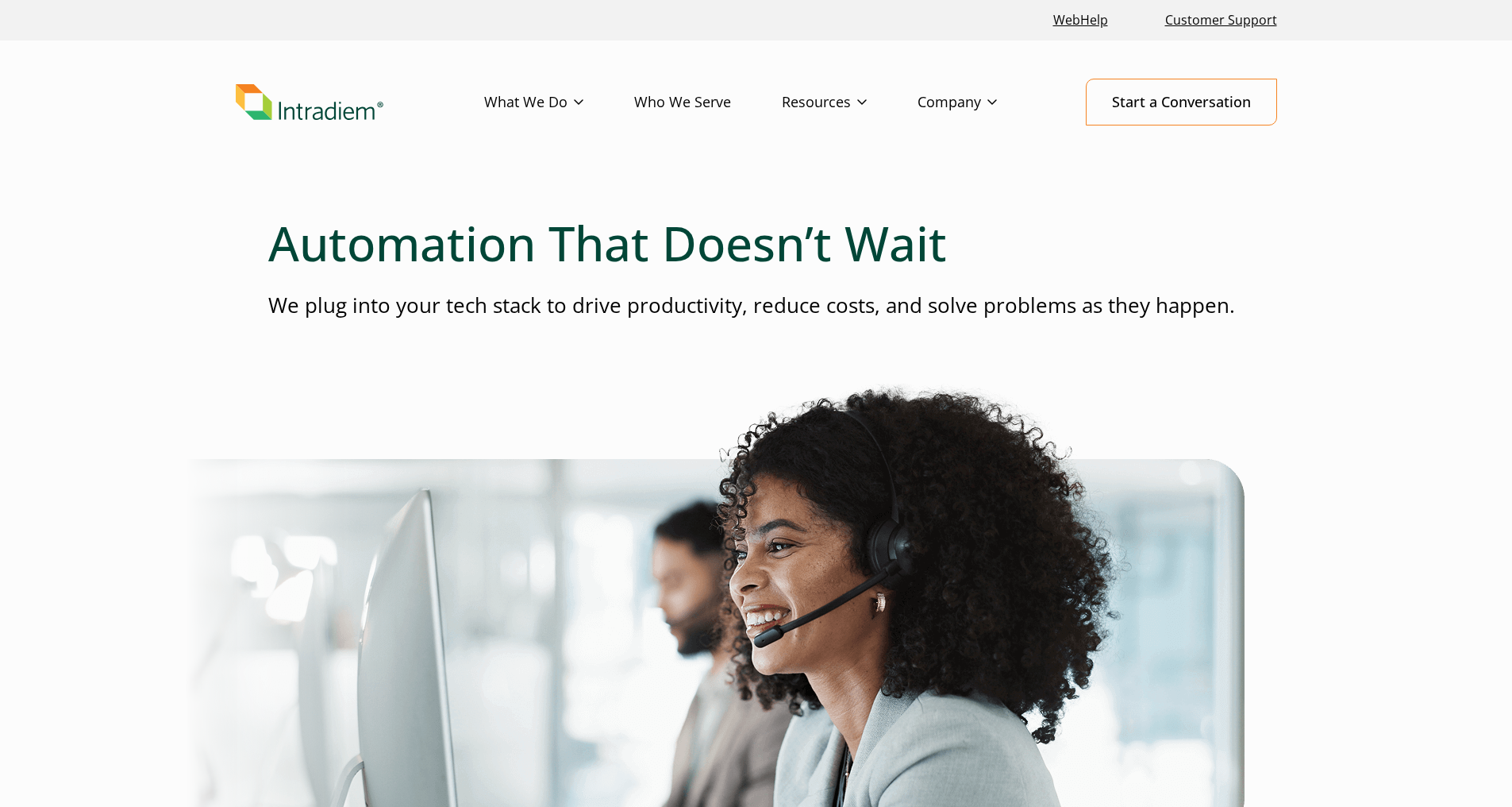
drag, startPoint x: 630, startPoint y: 205, endPoint x: 690, endPoint y: -54, distance: 265.9
click at [786, 138] on link "Blog" at bounding box center [796, 134] width 26 height 18
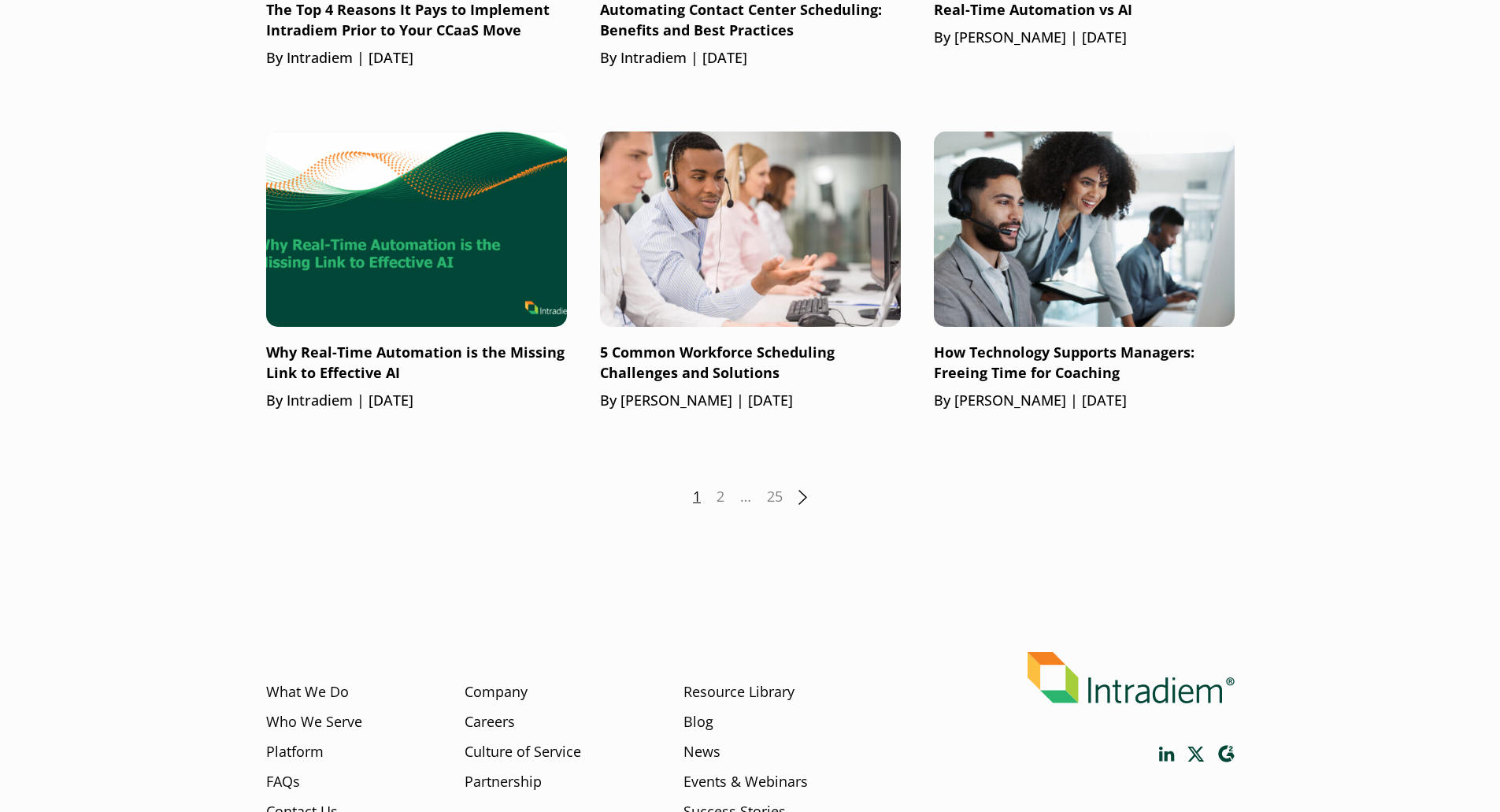
scroll to position [2048, 0]
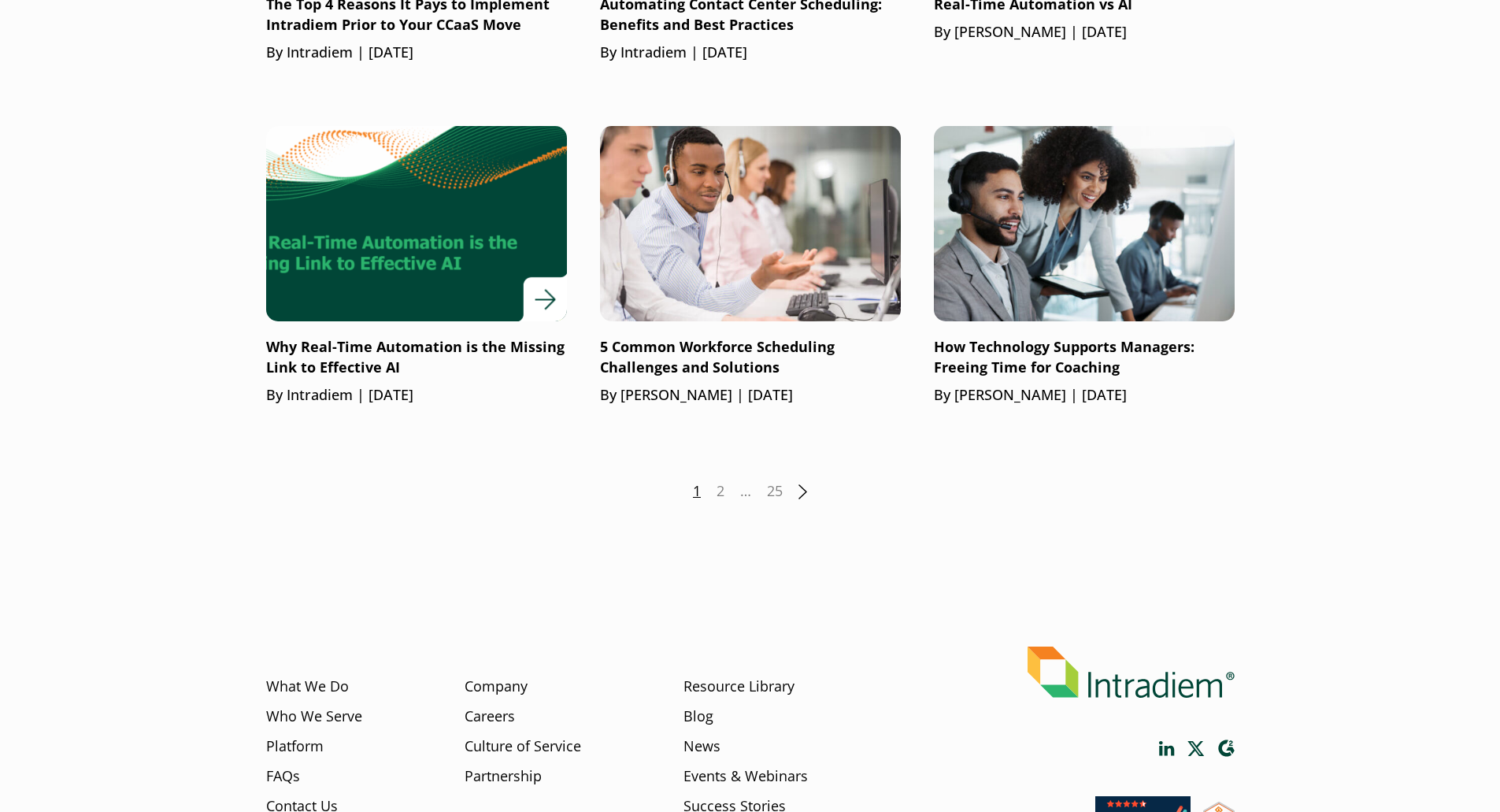
click at [419, 266] on img at bounding box center [416, 224] width 360 height 235
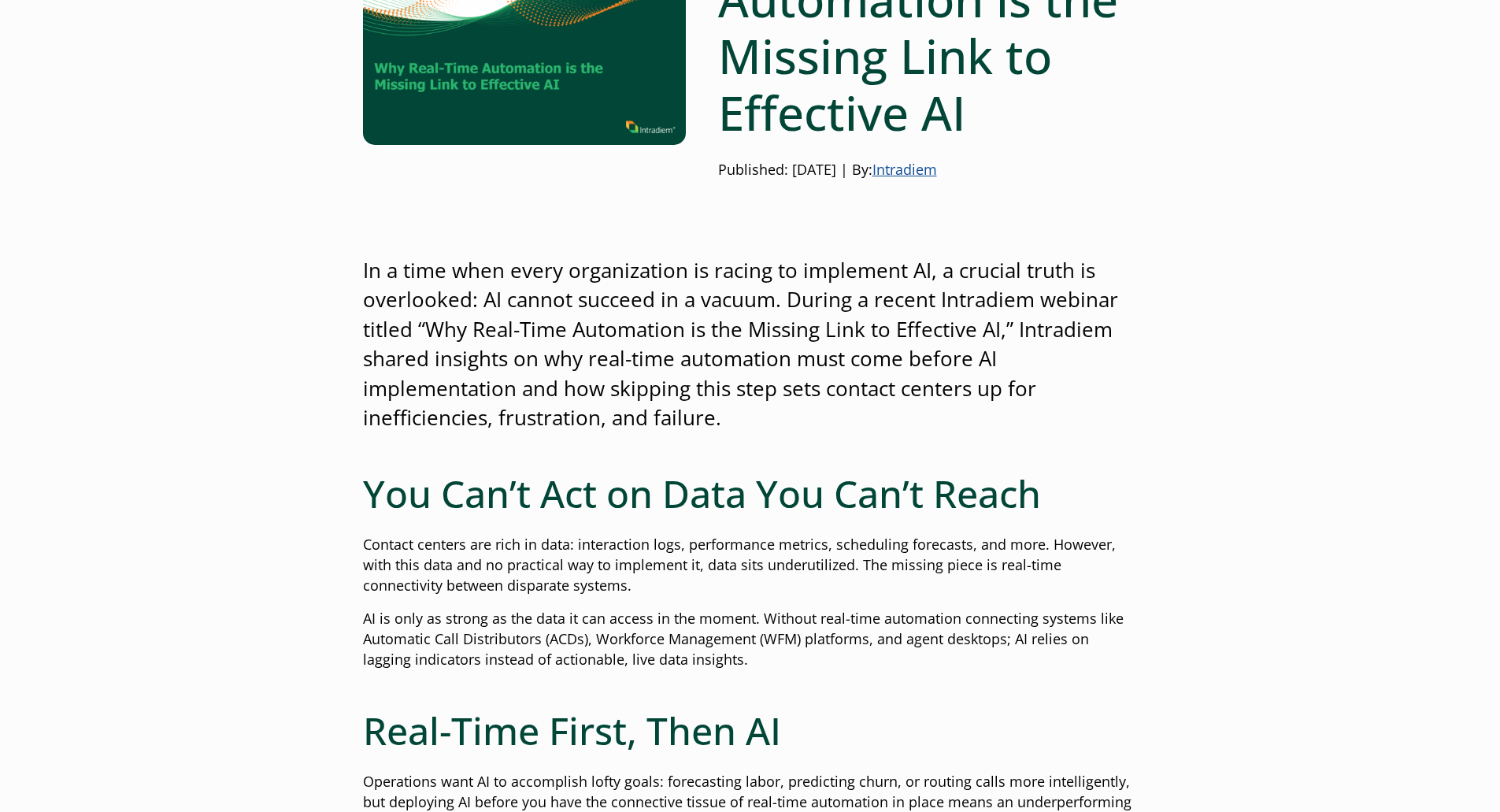
scroll to position [315, 0]
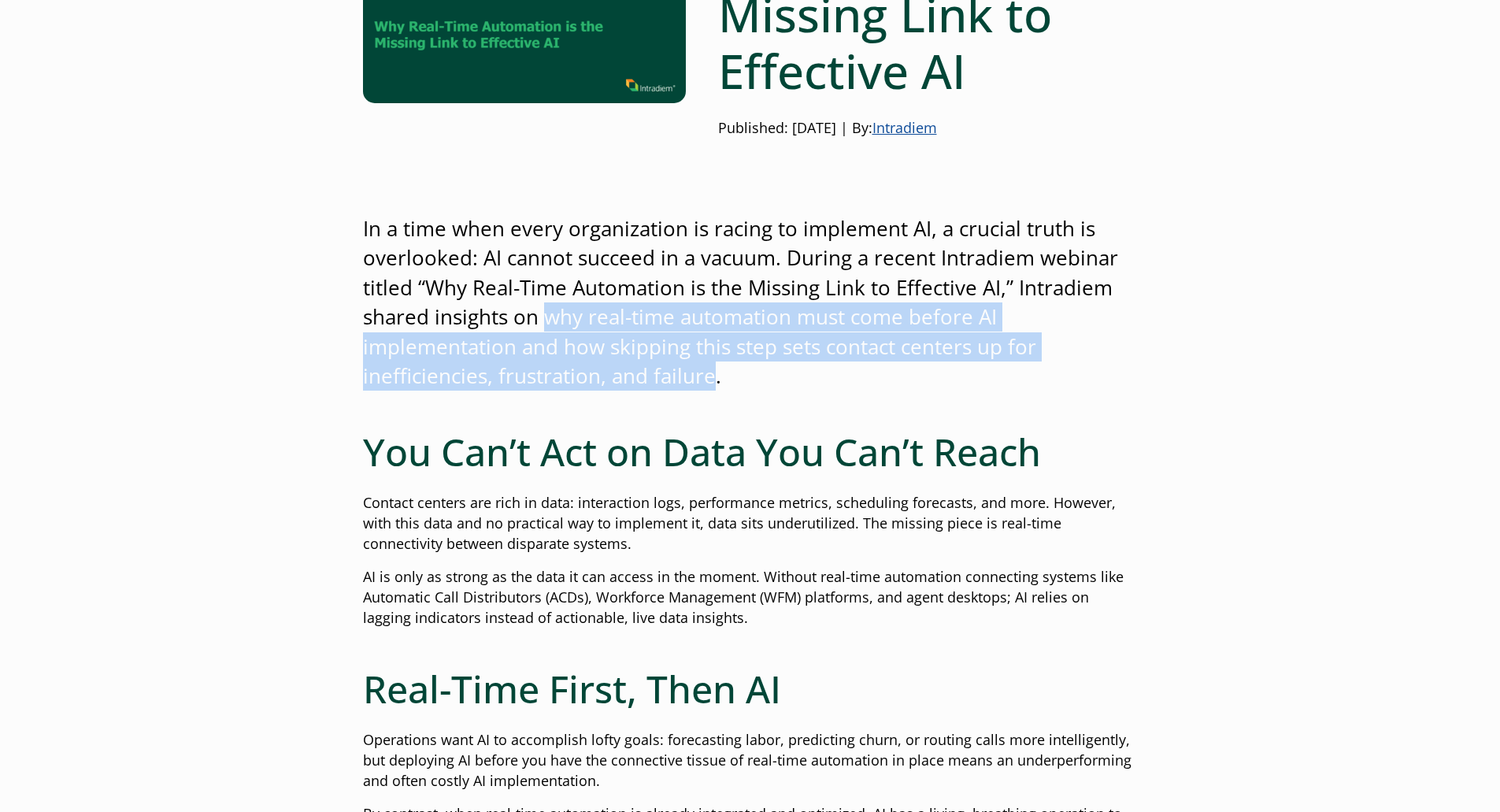
drag, startPoint x: 551, startPoint y: 317, endPoint x: 707, endPoint y: 377, distance: 167.1
click at [707, 377] on p "In a time when every organization is racing to implement AI, a crucial truth is…" at bounding box center [750, 303] width 775 height 177
click at [688, 380] on p "In a time when every organization is racing to implement AI, a crucial truth is…" at bounding box center [750, 303] width 775 height 177
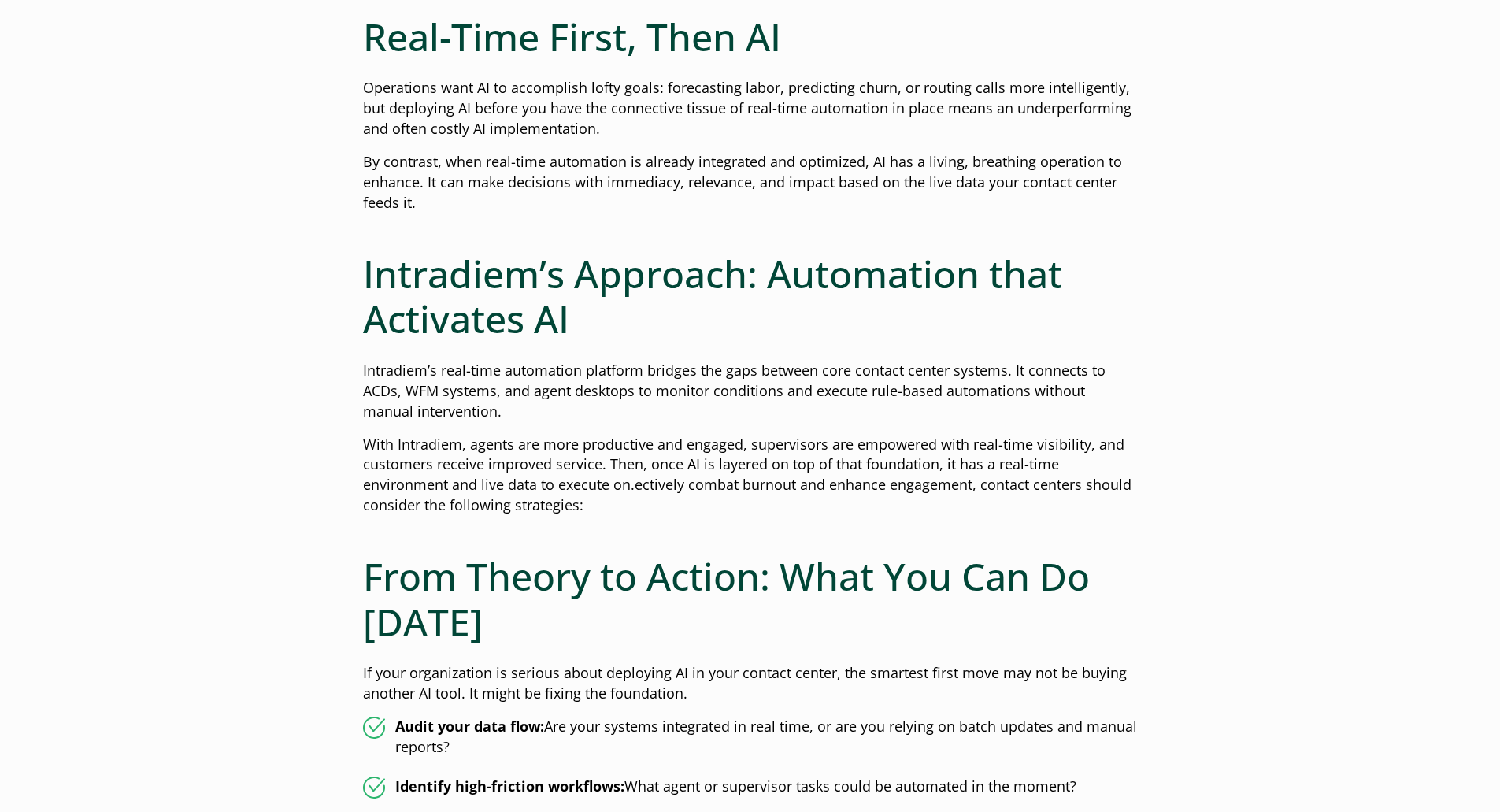
scroll to position [1024, 0]
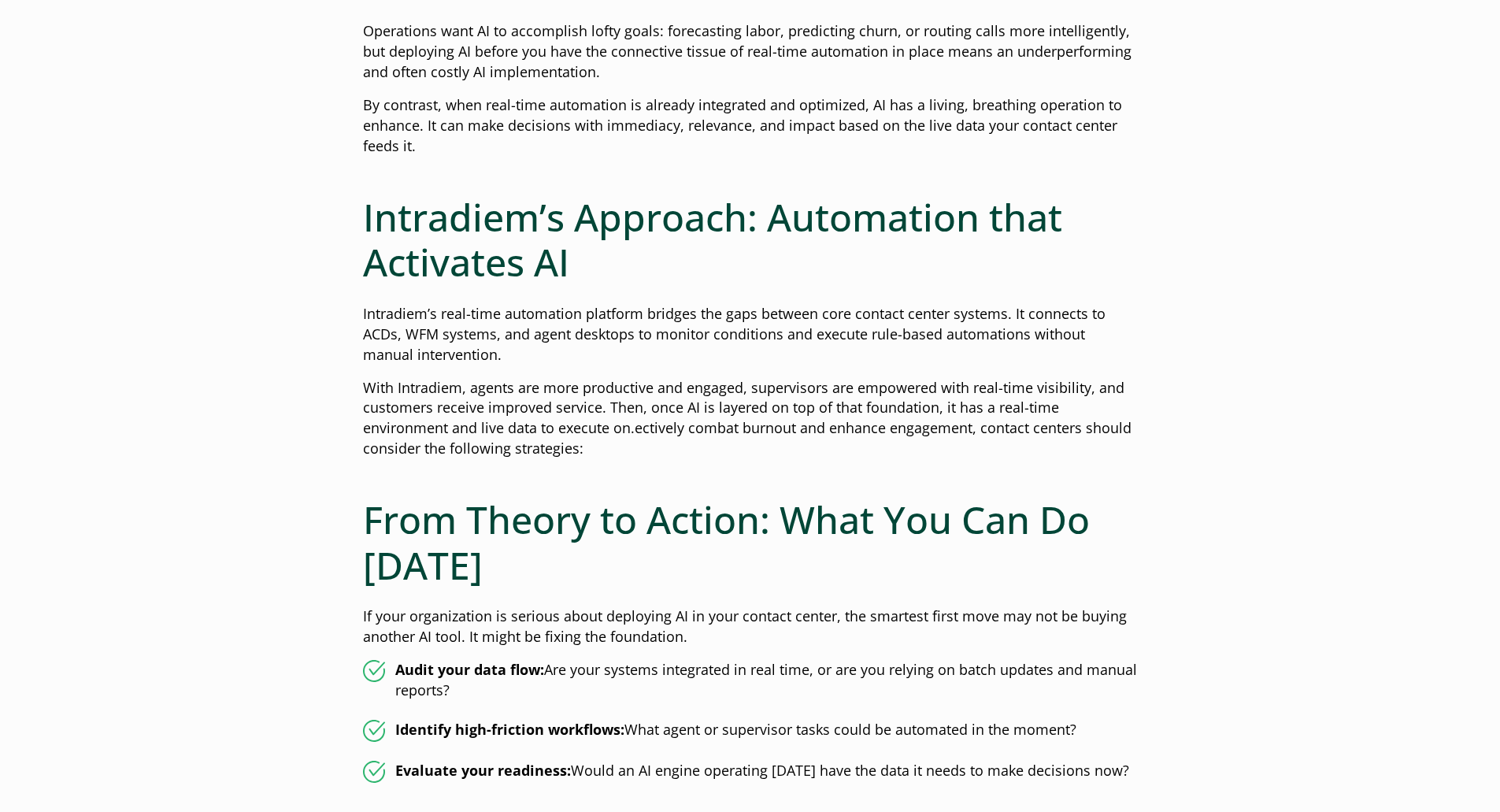
click at [676, 349] on p "Intradiem’s real-time automation platform bridges the gaps between core contact…" at bounding box center [750, 334] width 775 height 61
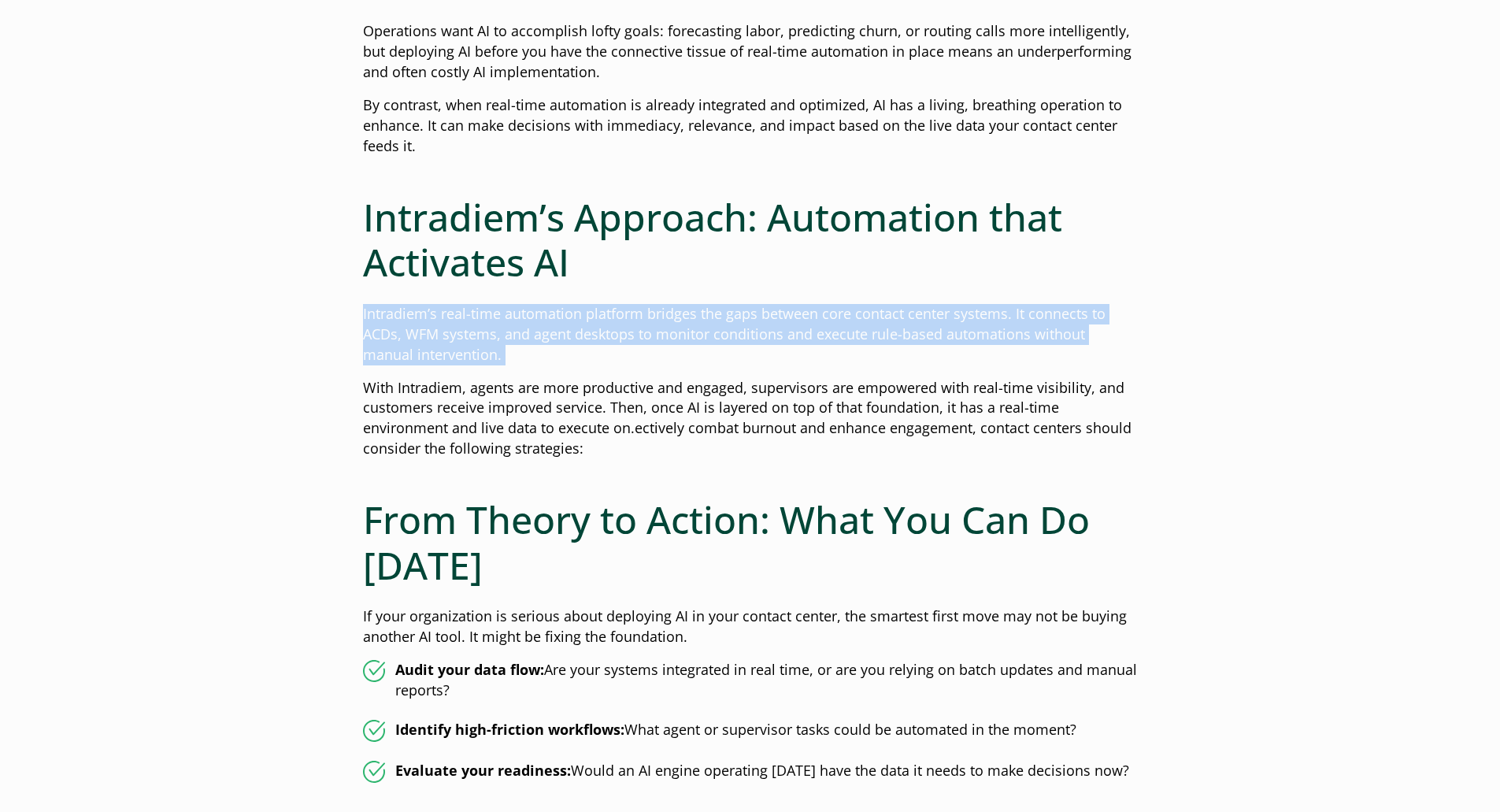
click at [676, 349] on p "Intradiem’s real-time automation platform bridges the gaps between core contact…" at bounding box center [750, 334] width 775 height 61
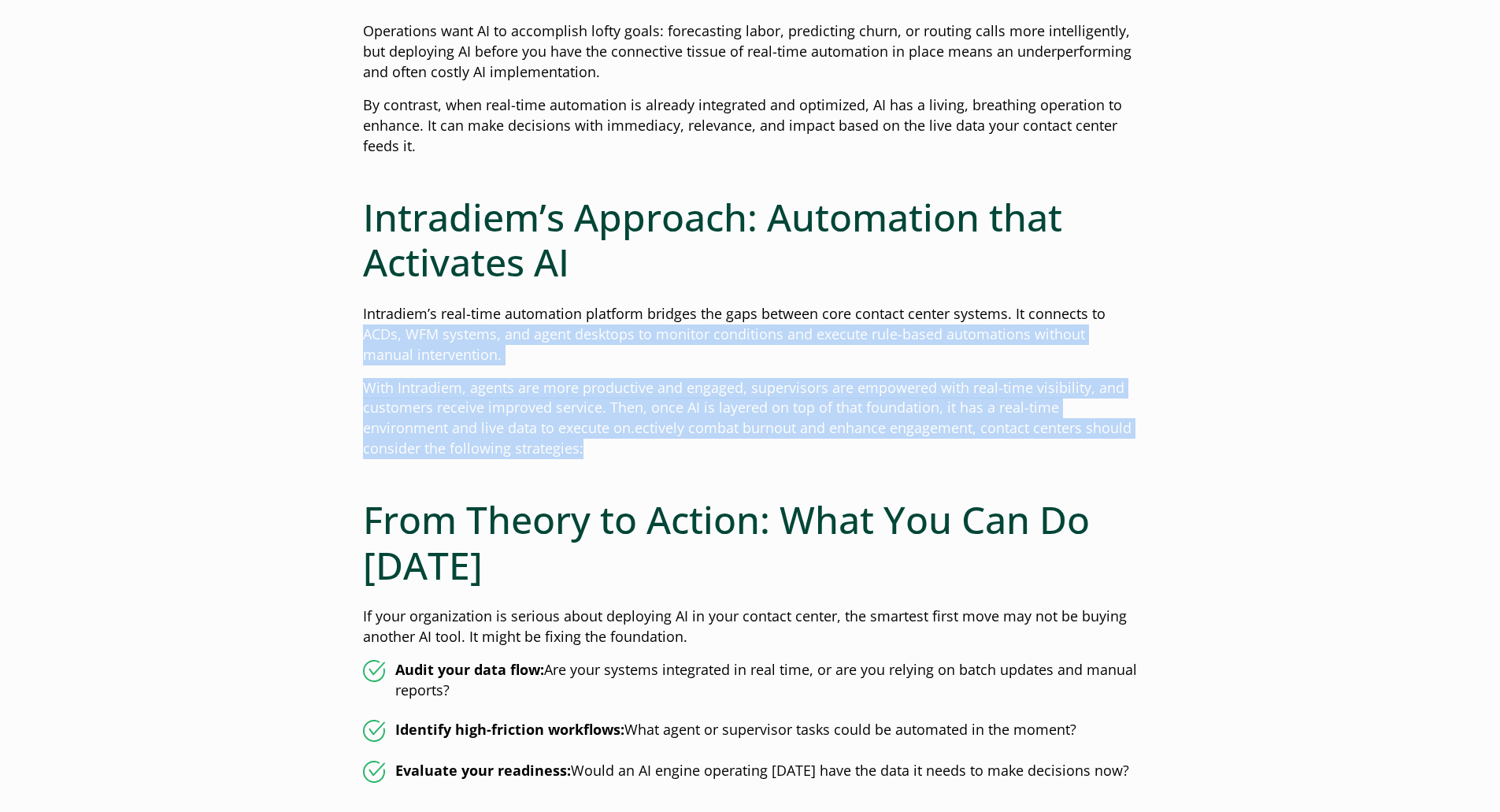
drag, startPoint x: 628, startPoint y: 458, endPoint x: 321, endPoint y: 328, distance: 333.4
click at [321, 328] on div "Why Real-Time Automation is the Missing Link to Effective AI Published: May 15,…" at bounding box center [750, 520] width 1134 height 2713
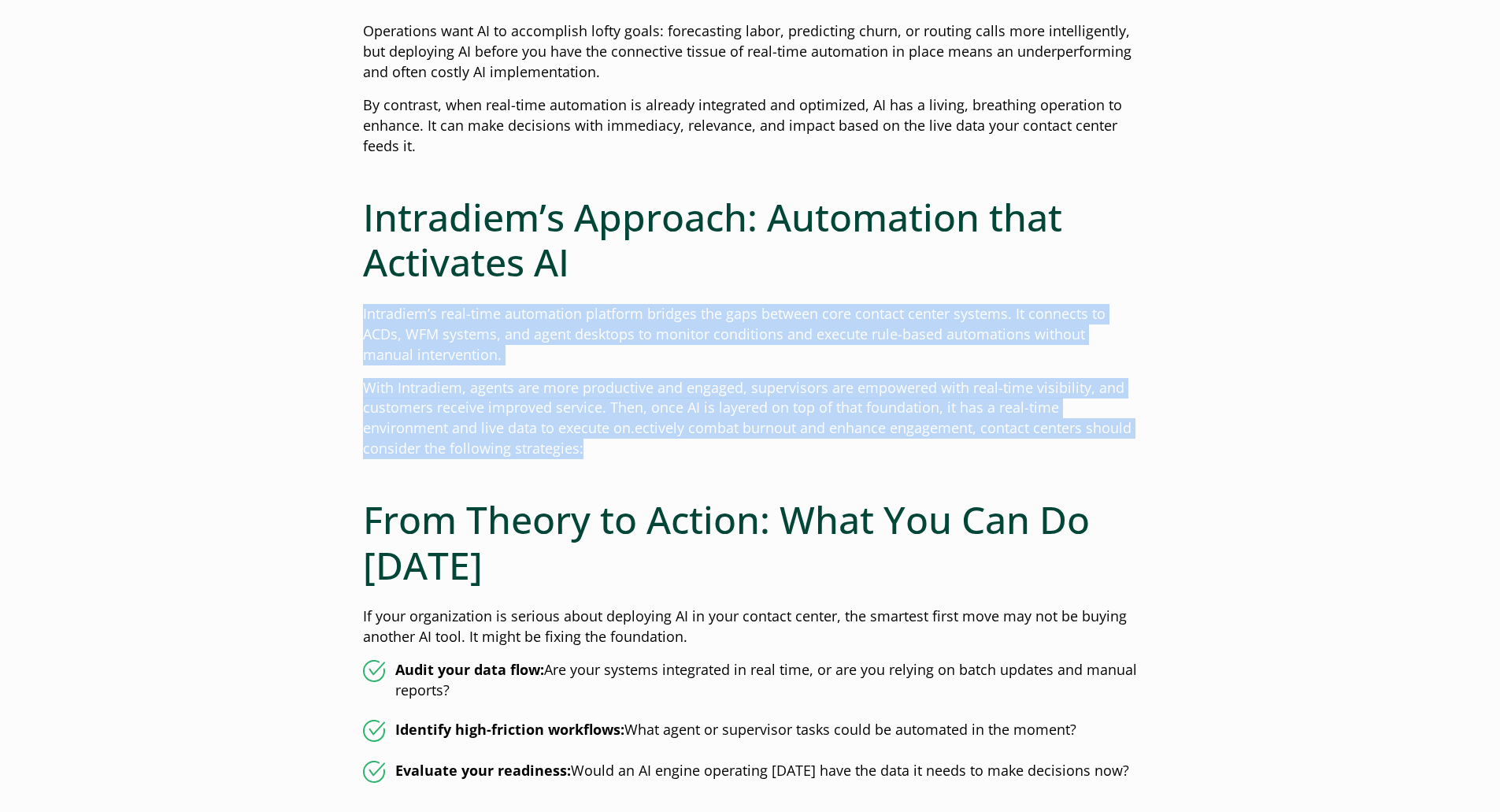
drag, startPoint x: 357, startPoint y: 312, endPoint x: 596, endPoint y: 452, distance: 277.0
click at [596, 452] on div "Why Real-Time Automation is the Missing Link to Effective AI Published: May 15,…" at bounding box center [750, 520] width 1134 height 2713
copy div "Intradiem’s real-time automation platform bridges the gaps between core contact…"
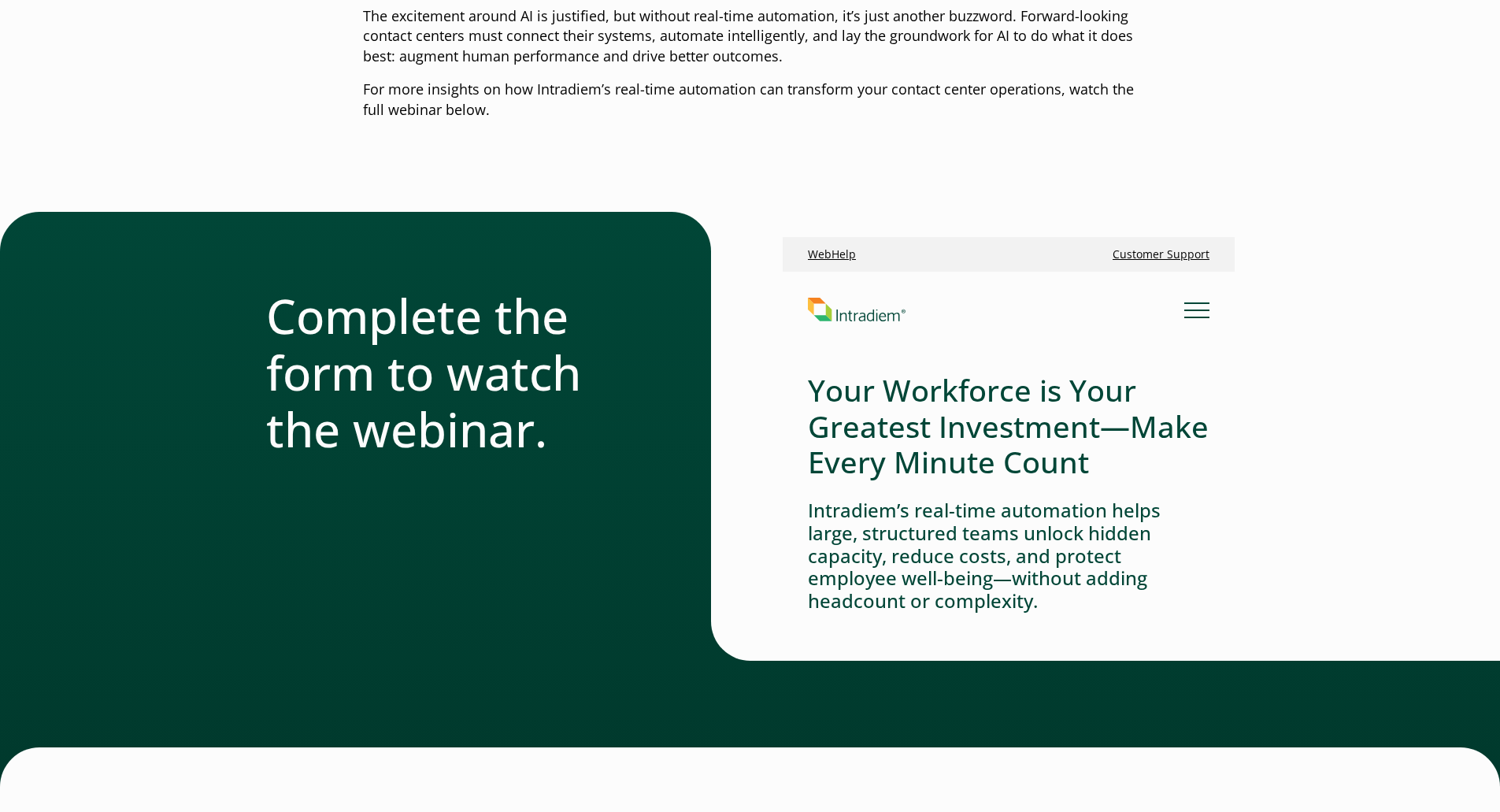
scroll to position [0, 0]
click at [1177, 316] on link "Link to homepage of Intradiem" at bounding box center [995, 309] width 376 height 24
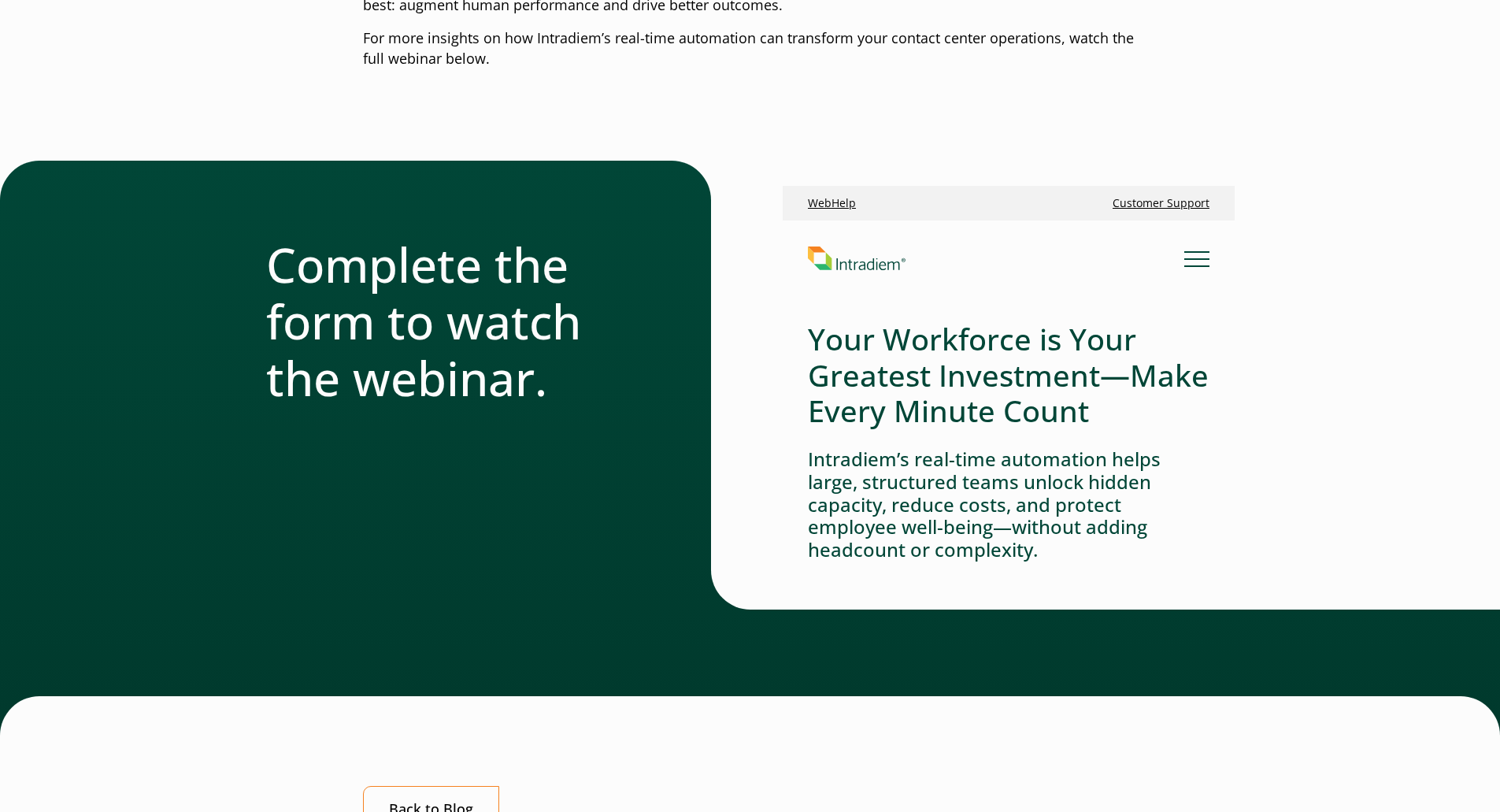
scroll to position [2284, 0]
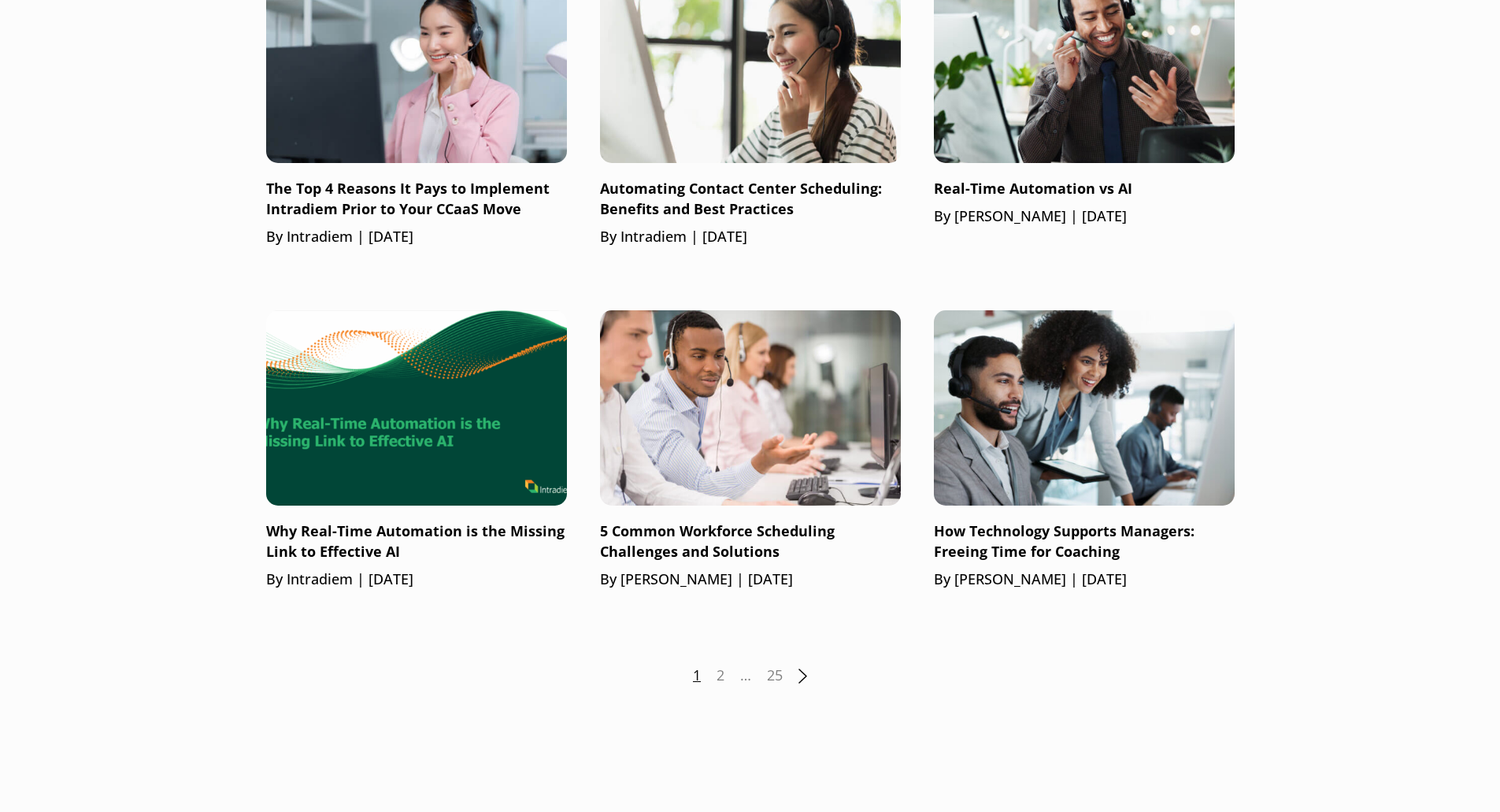
click at [801, 675] on link "Next" at bounding box center [803, 676] width 8 height 15
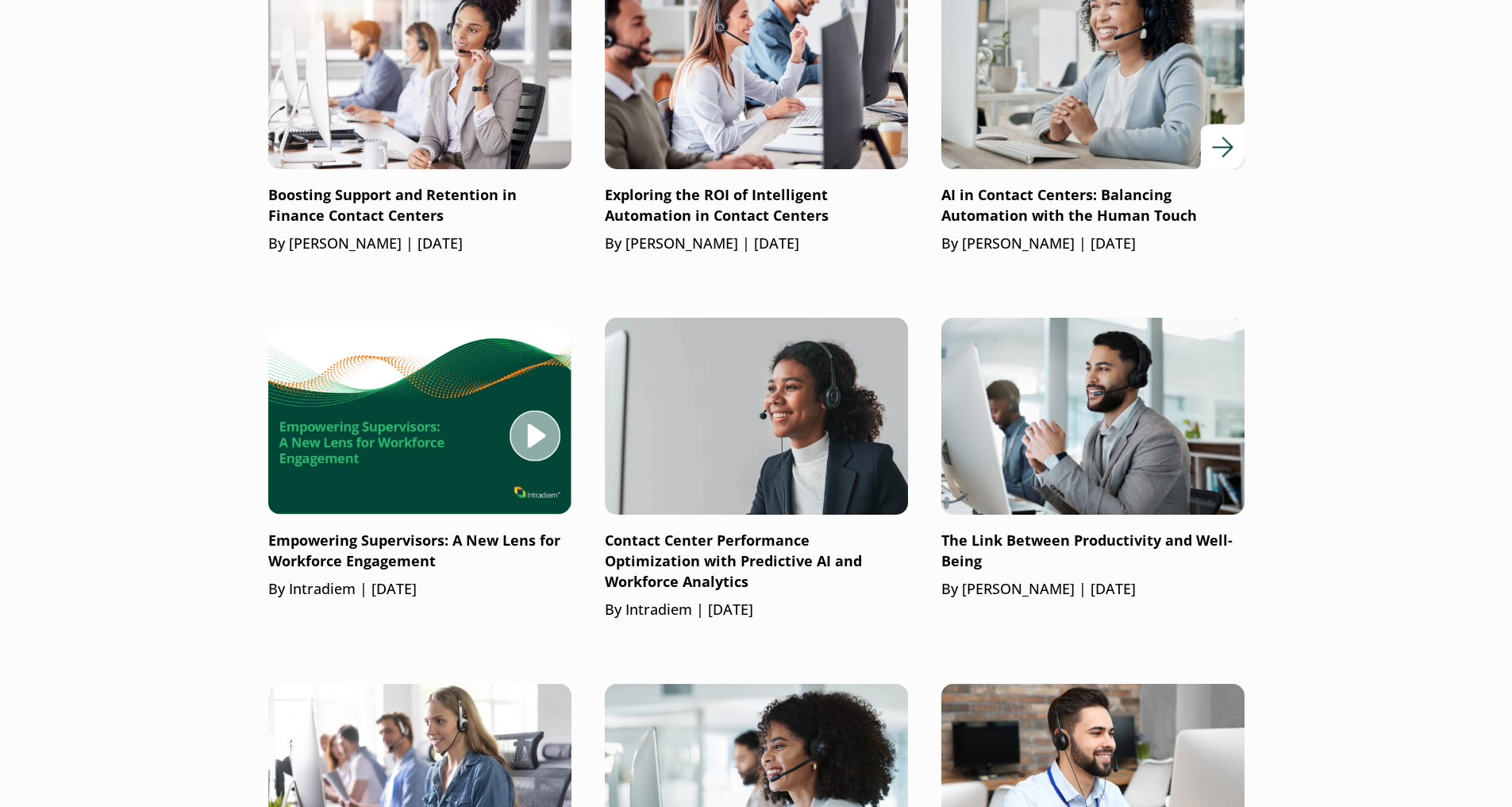
scroll to position [1509, 0]
click at [1106, 241] on p "By Gloria Kim | April 9, 2025" at bounding box center [1093, 243] width 303 height 20
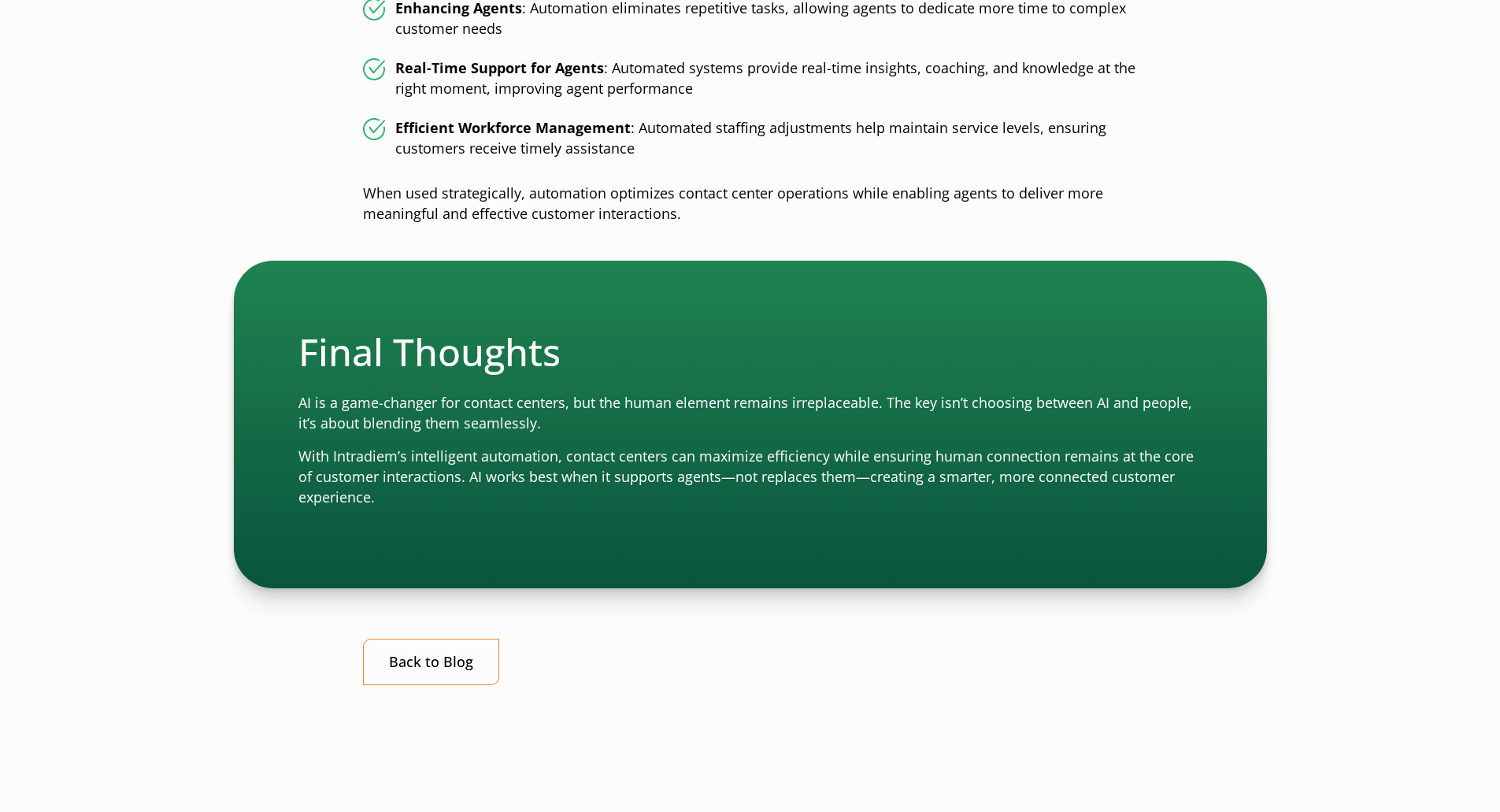
scroll to position [1890, 0]
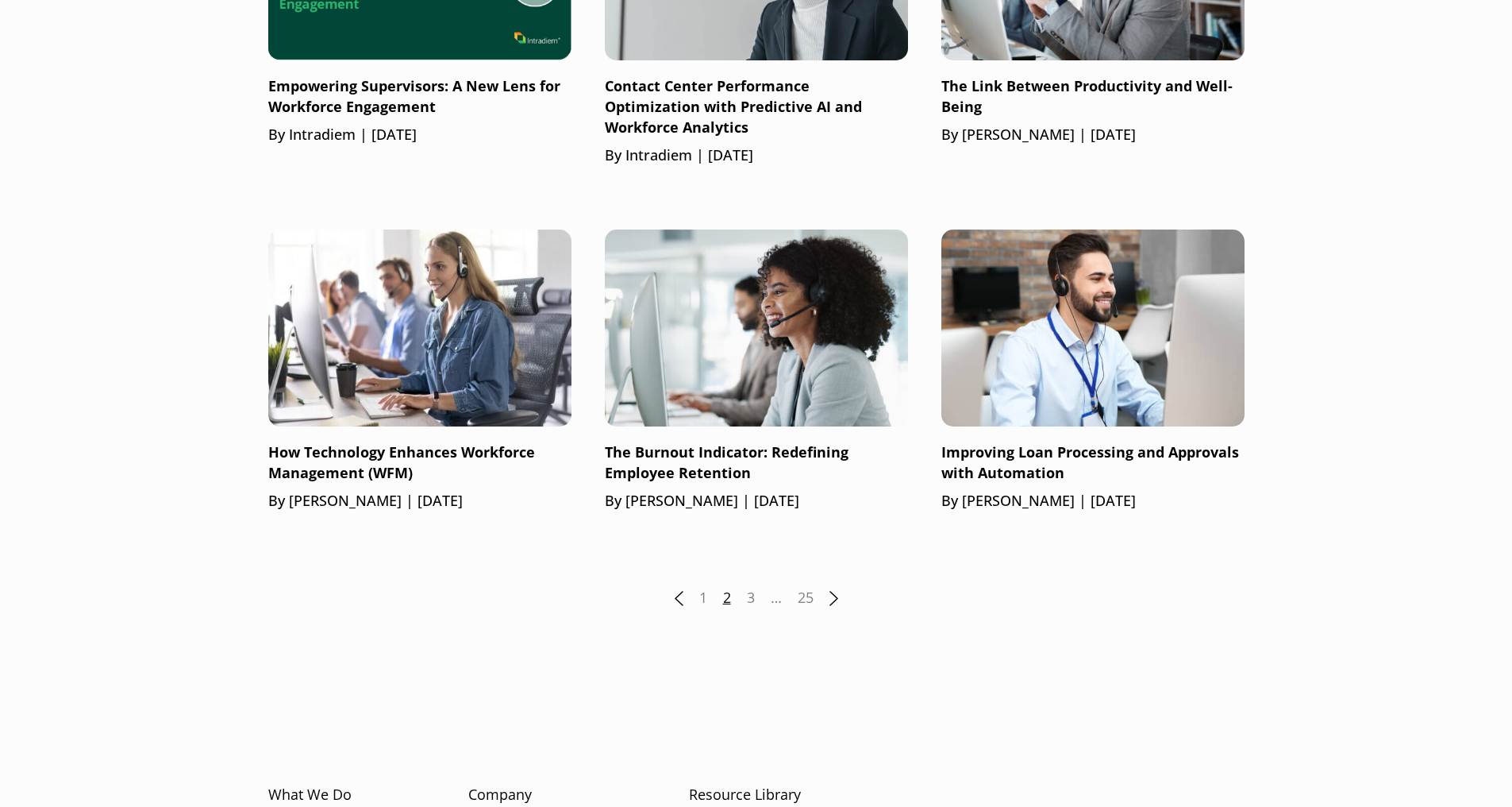
scroll to position [2065, 0]
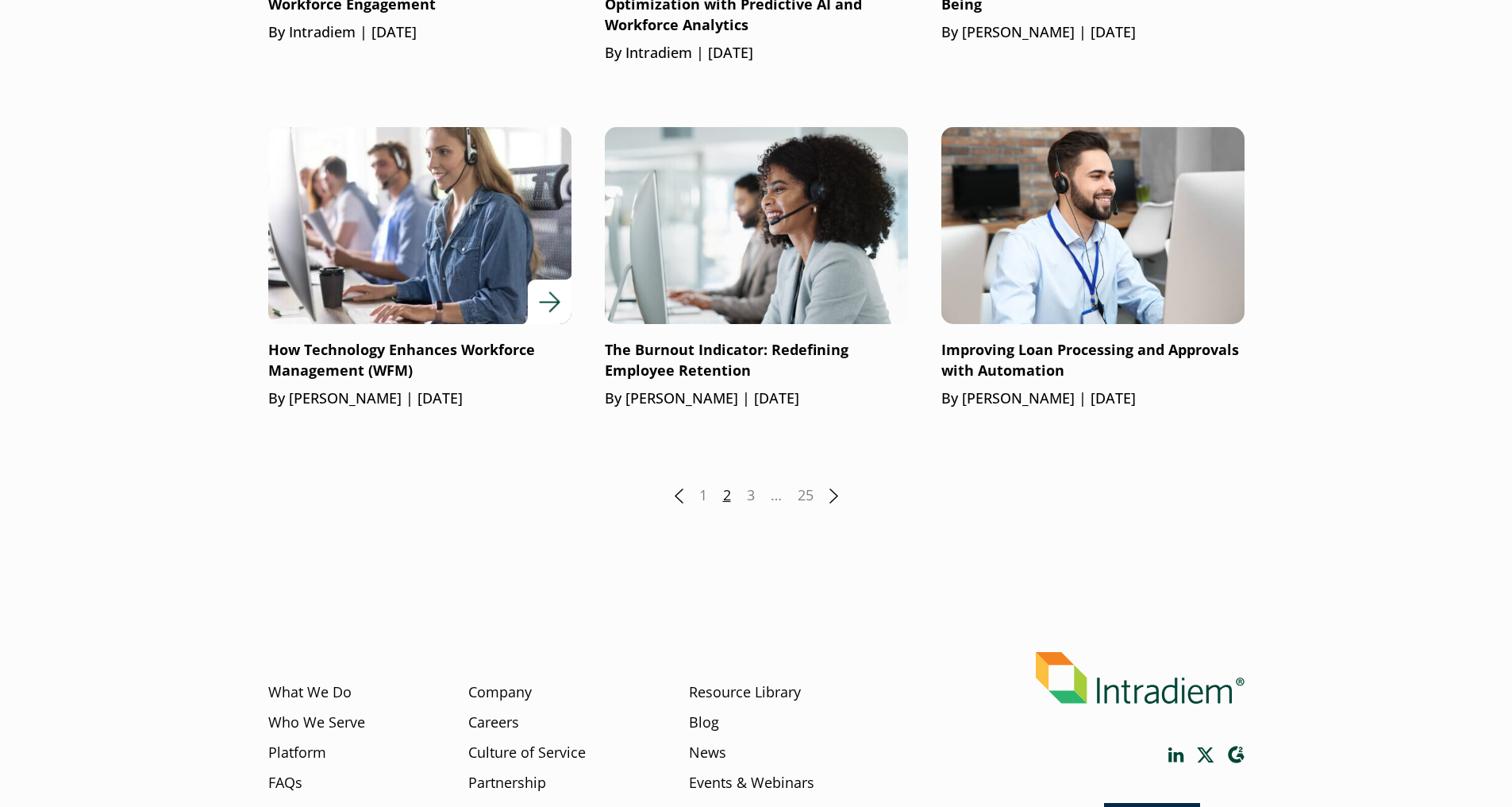
click at [487, 363] on p "How Technology Enhances Workforce Management (WFM)" at bounding box center [420, 360] width 303 height 41
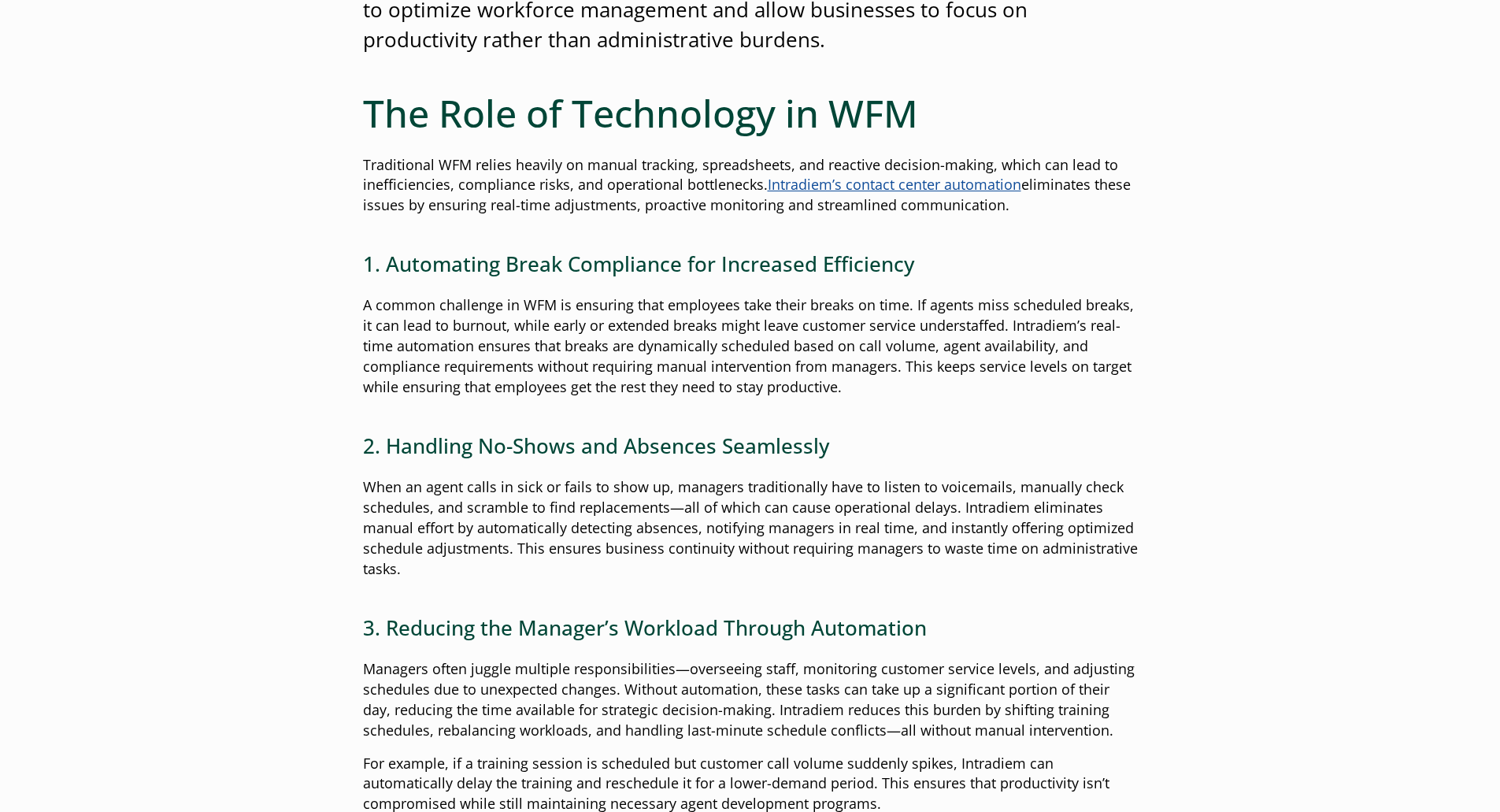
scroll to position [709, 0]
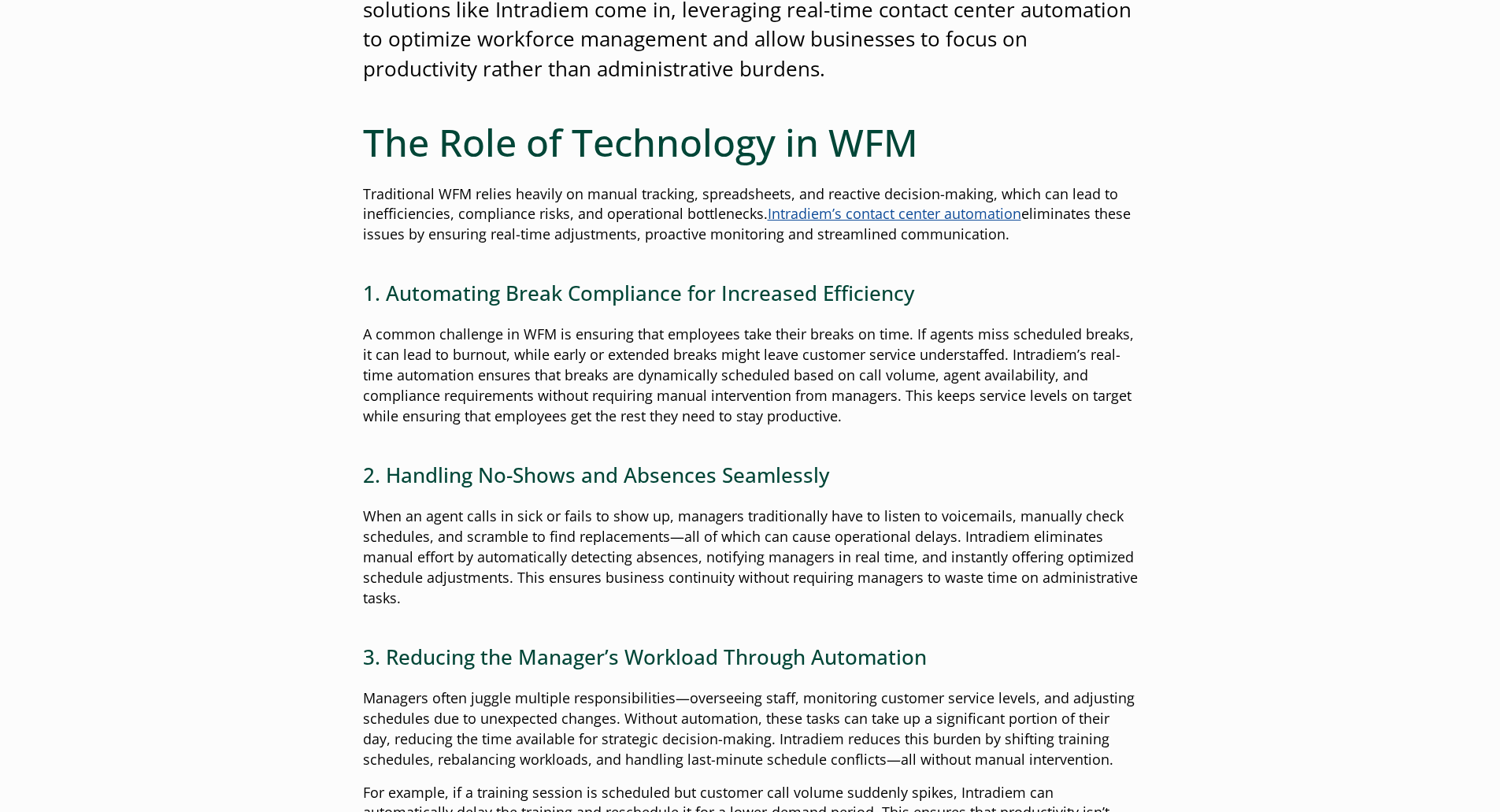
click at [871, 212] on link "Intradiem’s contact center automation" at bounding box center [894, 213] width 254 height 19
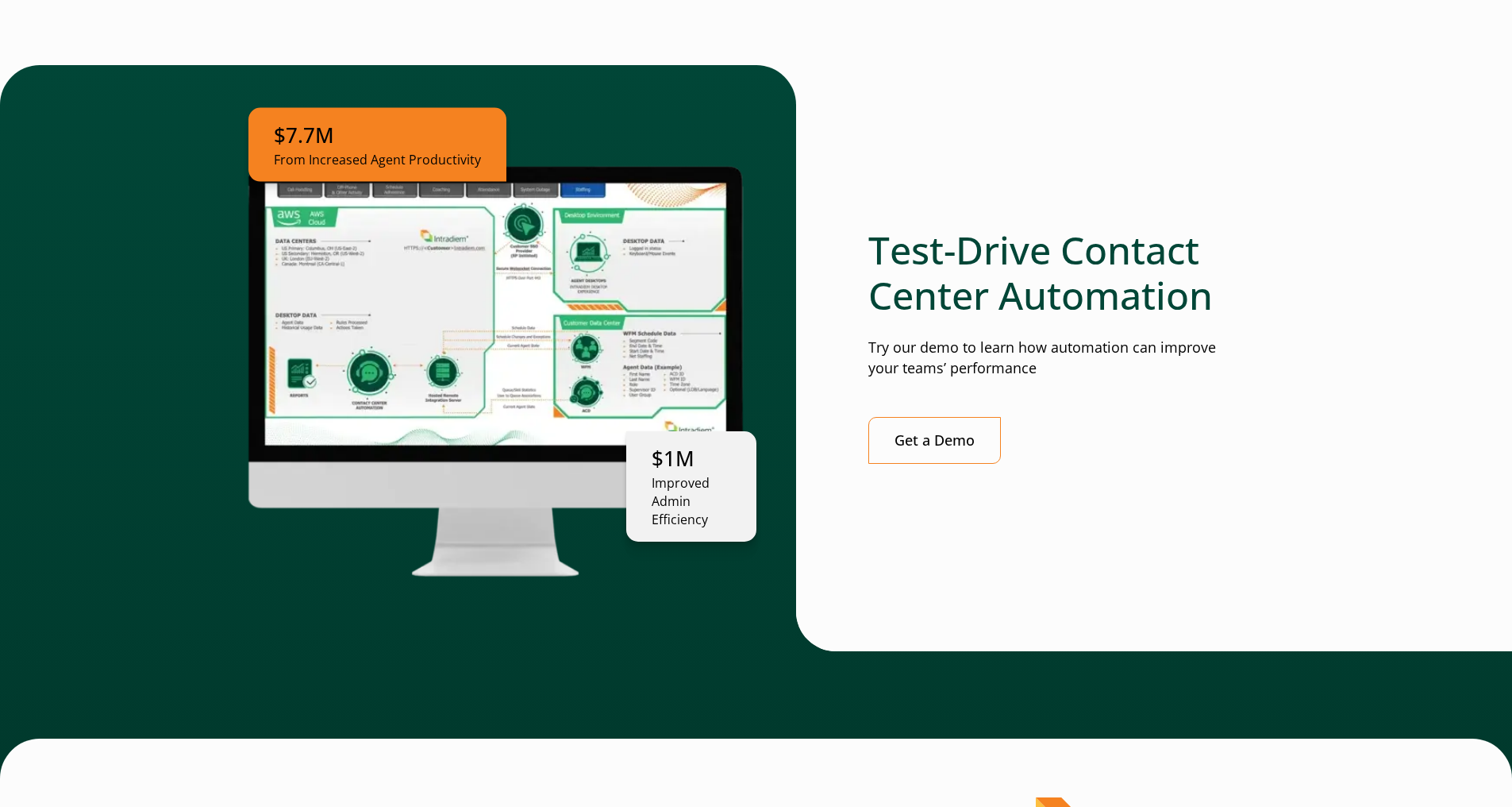
scroll to position [4317, 0]
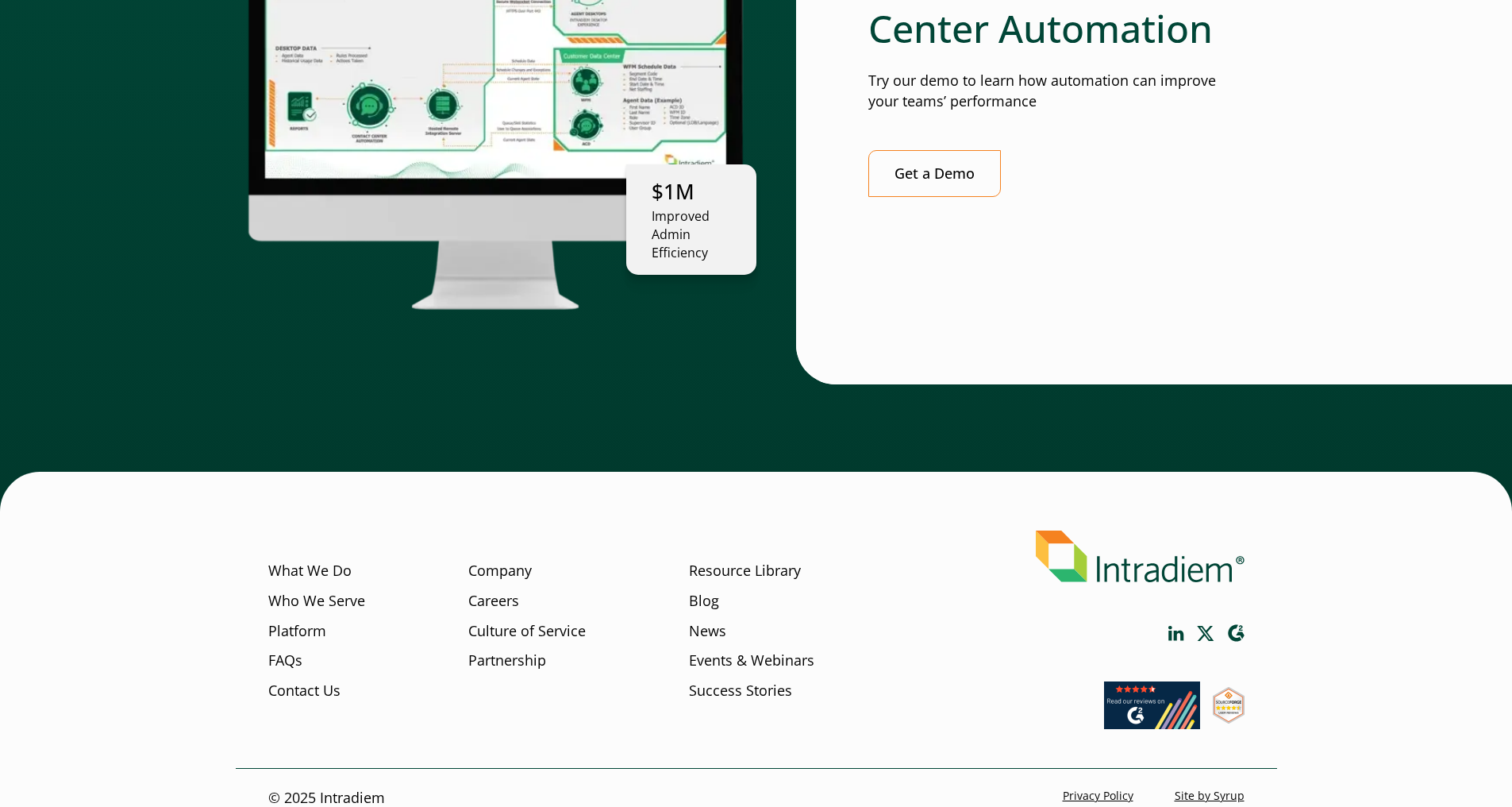
click at [780, 418] on div "$7.7M From Increased Agent Productivity $1M Improved Admin Efficiency Test-Driv…" at bounding box center [756, 155] width 1512 height 713
